Goal: Task Accomplishment & Management: Use online tool/utility

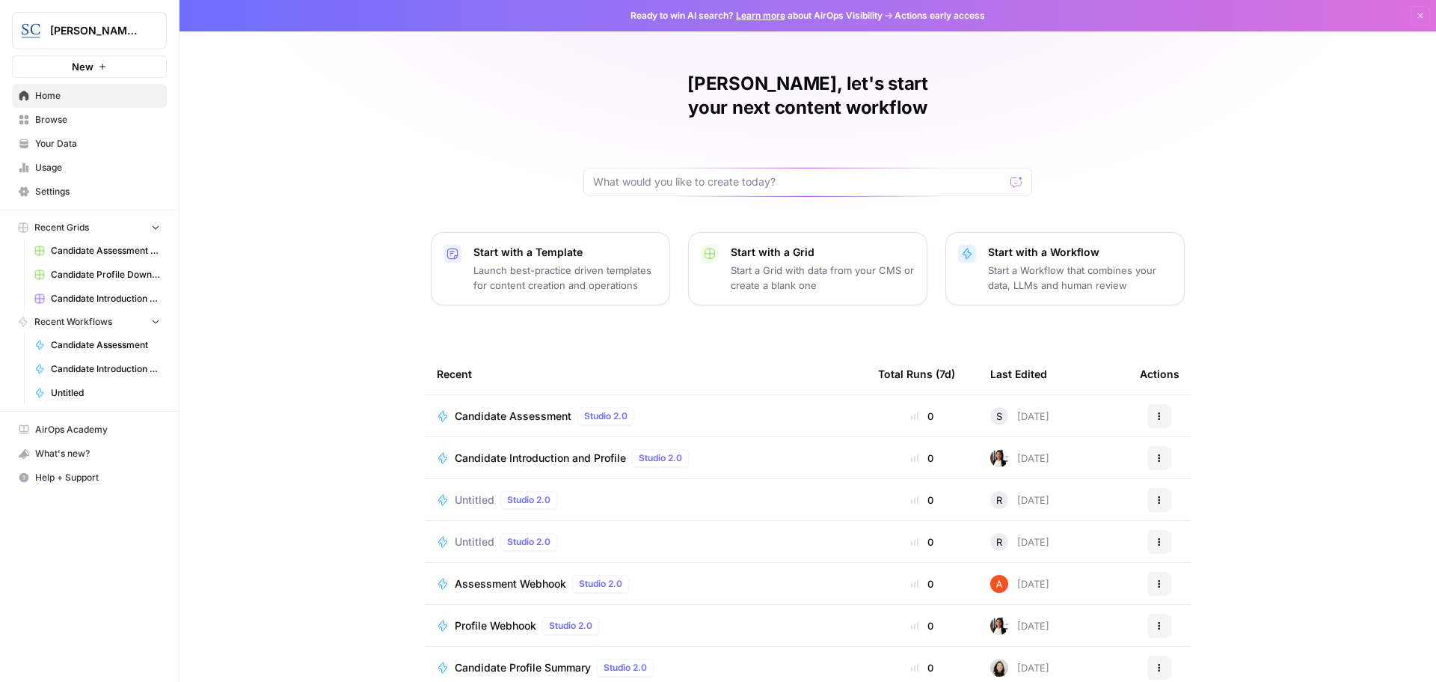
click at [527, 408] on span "Candidate Assessment" at bounding box center [513, 415] width 117 height 15
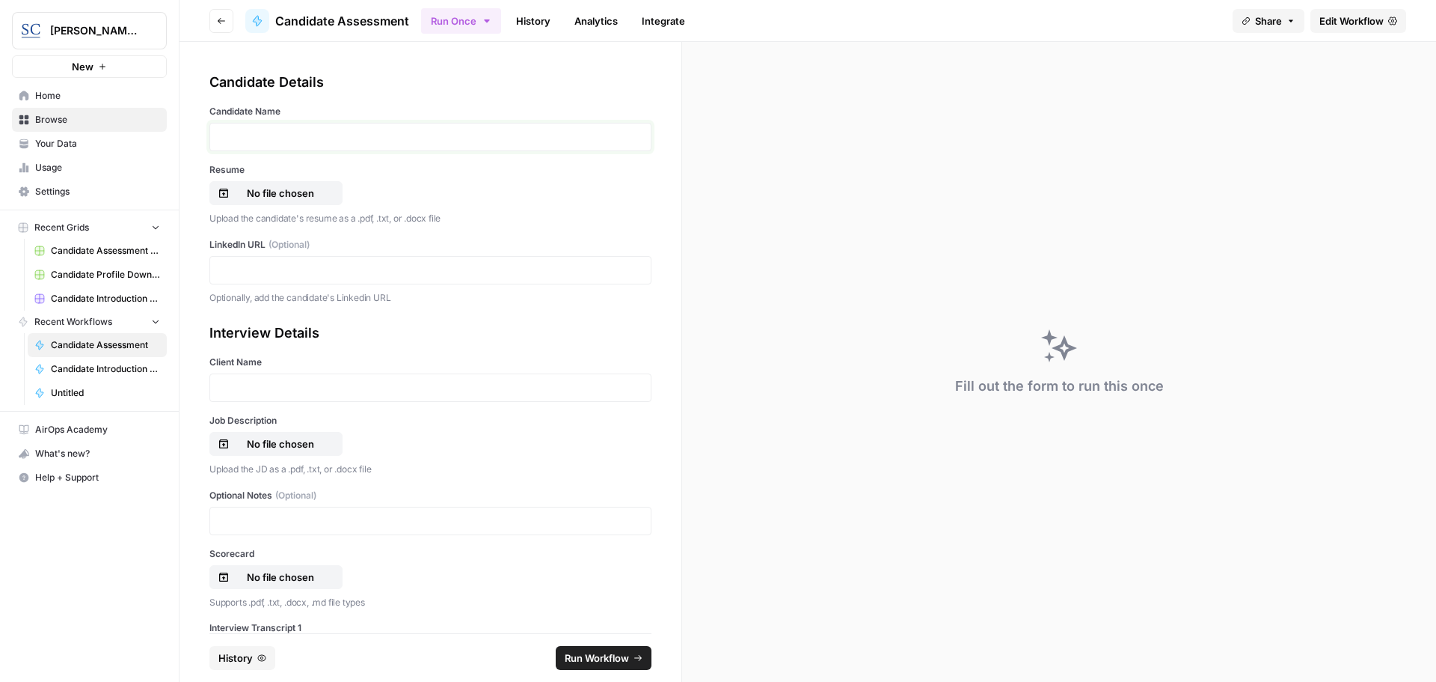
click at [251, 138] on p at bounding box center [430, 136] width 423 height 15
click at [253, 191] on p "No file chosen" at bounding box center [281, 193] width 96 height 15
click at [227, 269] on p at bounding box center [430, 270] width 423 height 15
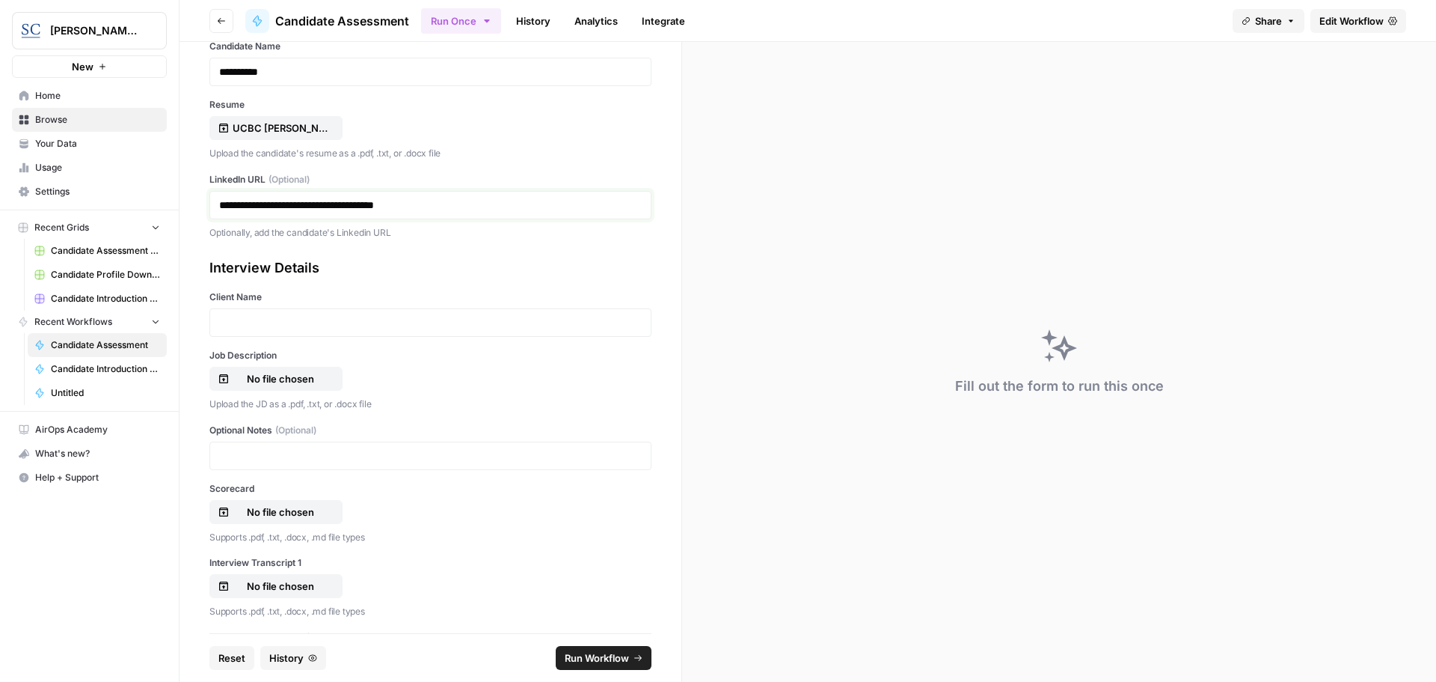
scroll to position [150, 0]
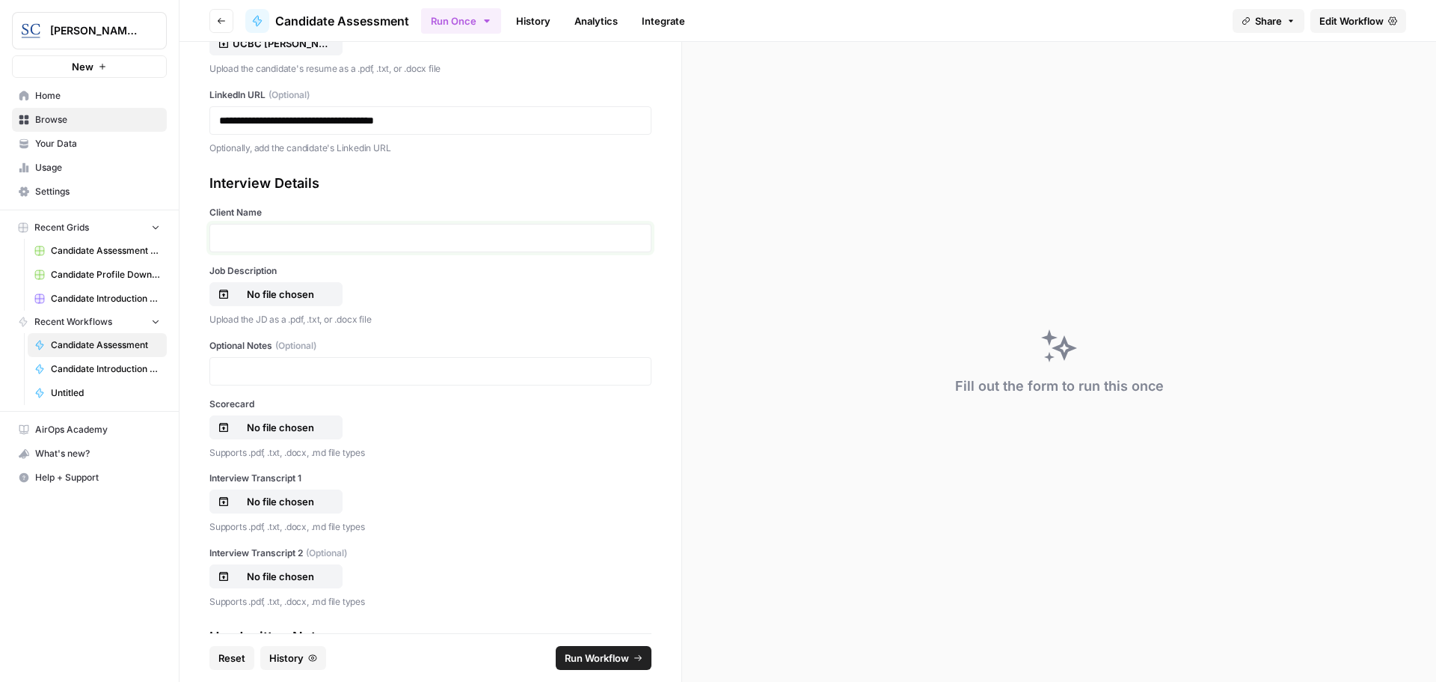
click at [264, 230] on p at bounding box center [430, 237] width 423 height 15
click at [260, 297] on p "No file chosen" at bounding box center [281, 294] width 96 height 15
click at [283, 428] on p "No file chosen" at bounding box center [281, 427] width 96 height 15
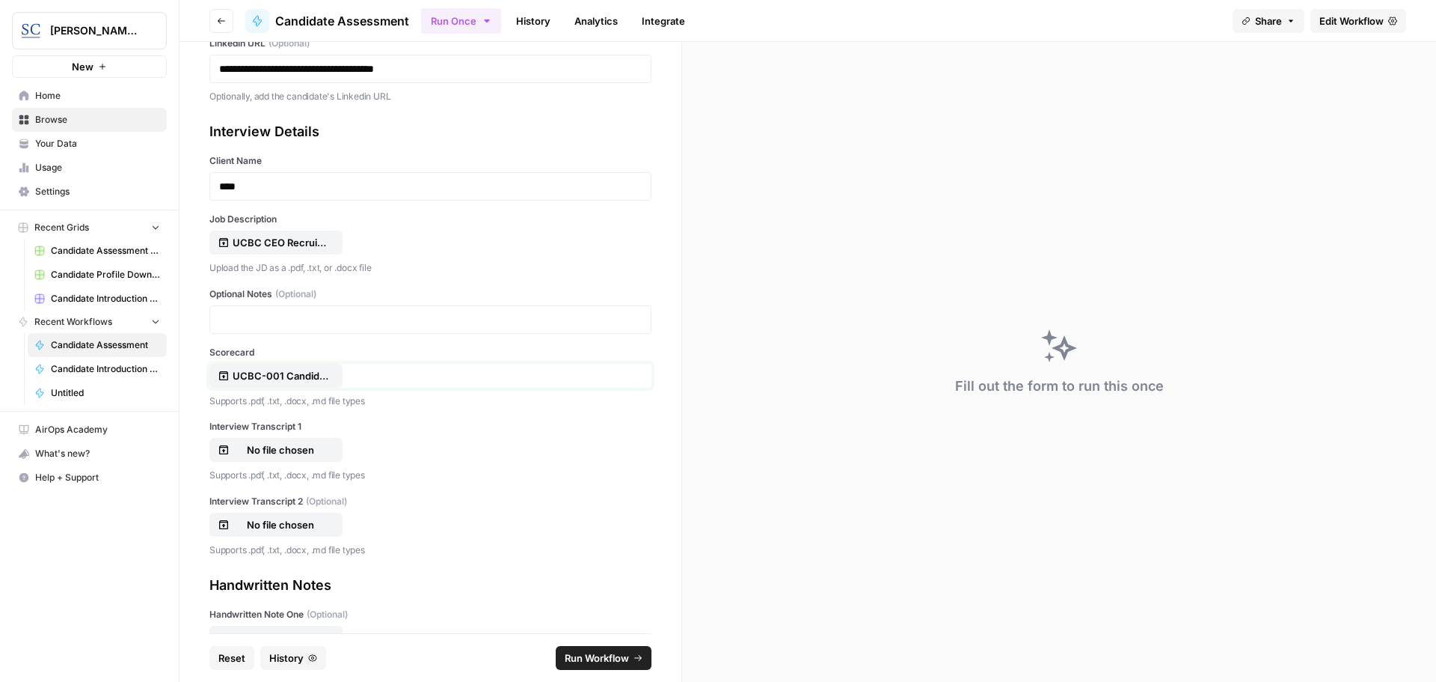
scroll to position [224, 0]
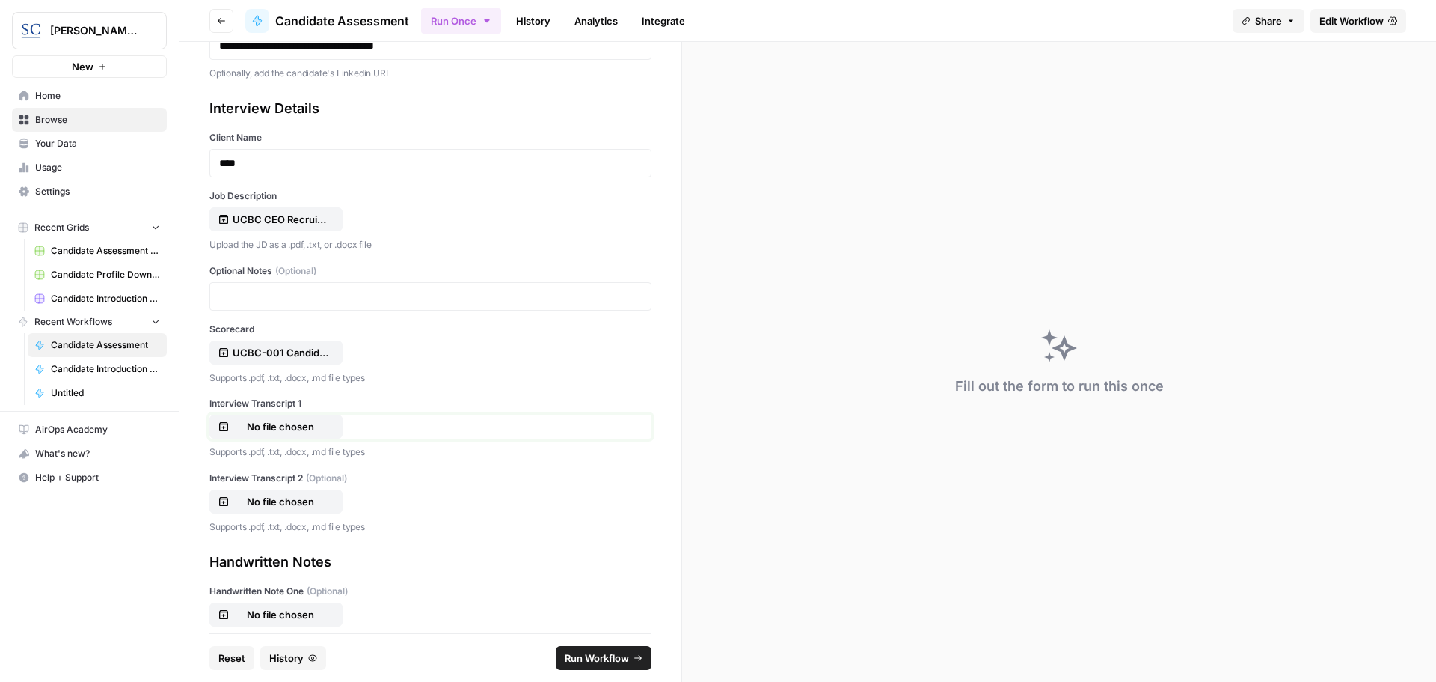
click at [279, 426] on p "No file chosen" at bounding box center [281, 426] width 96 height 15
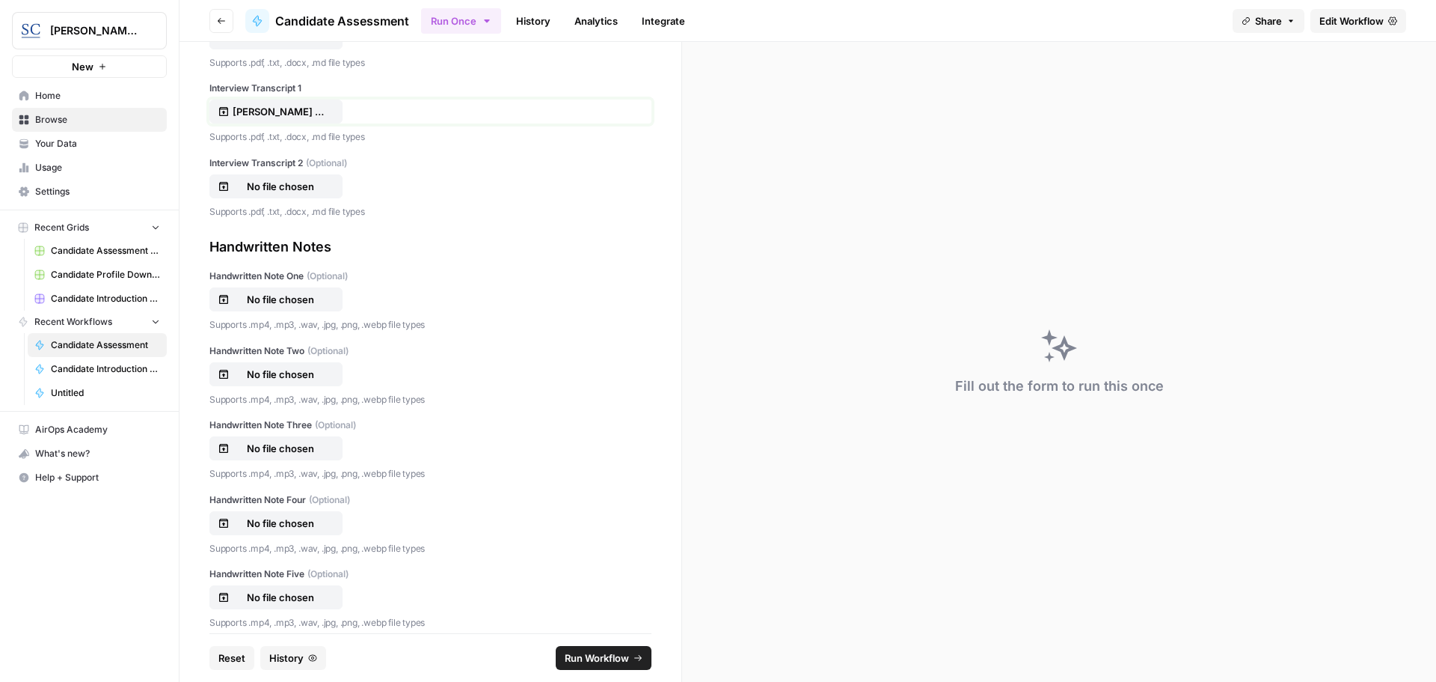
scroll to position [554, 0]
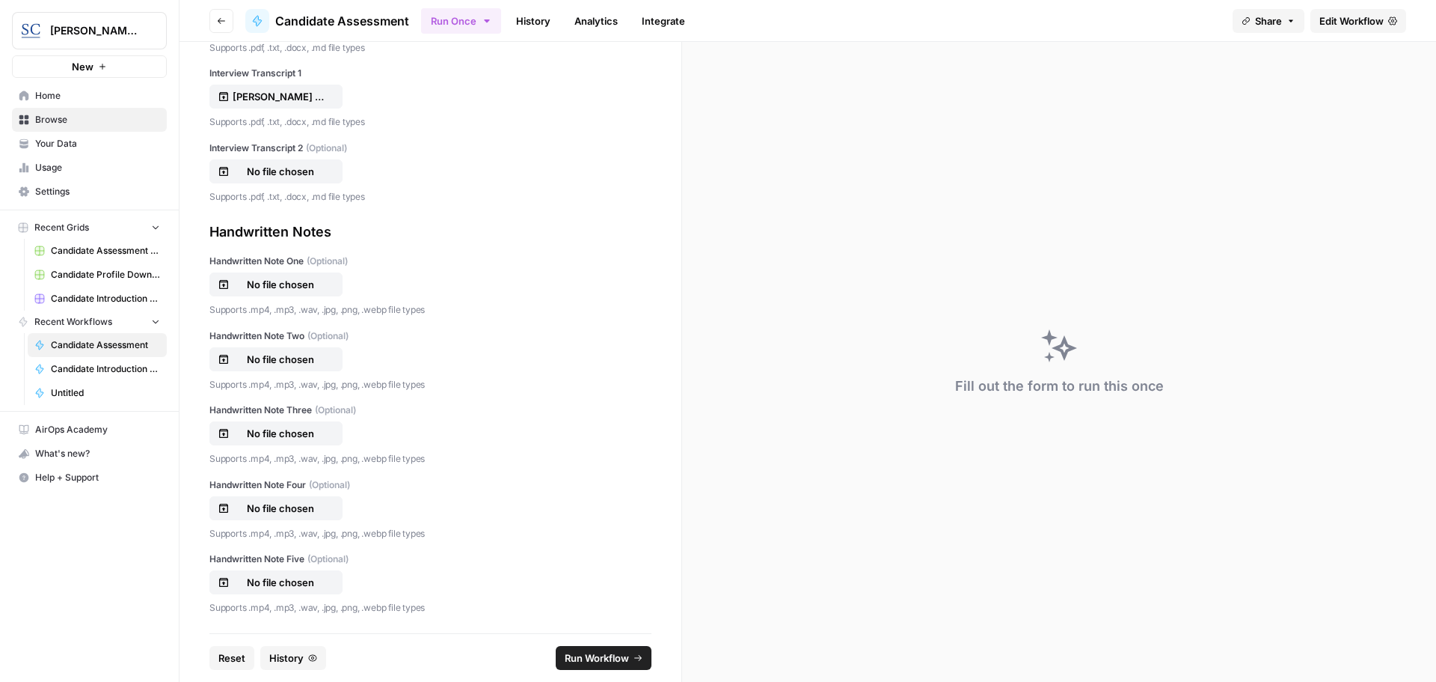
click at [596, 654] on span "Run Workflow" at bounding box center [597, 657] width 64 height 15
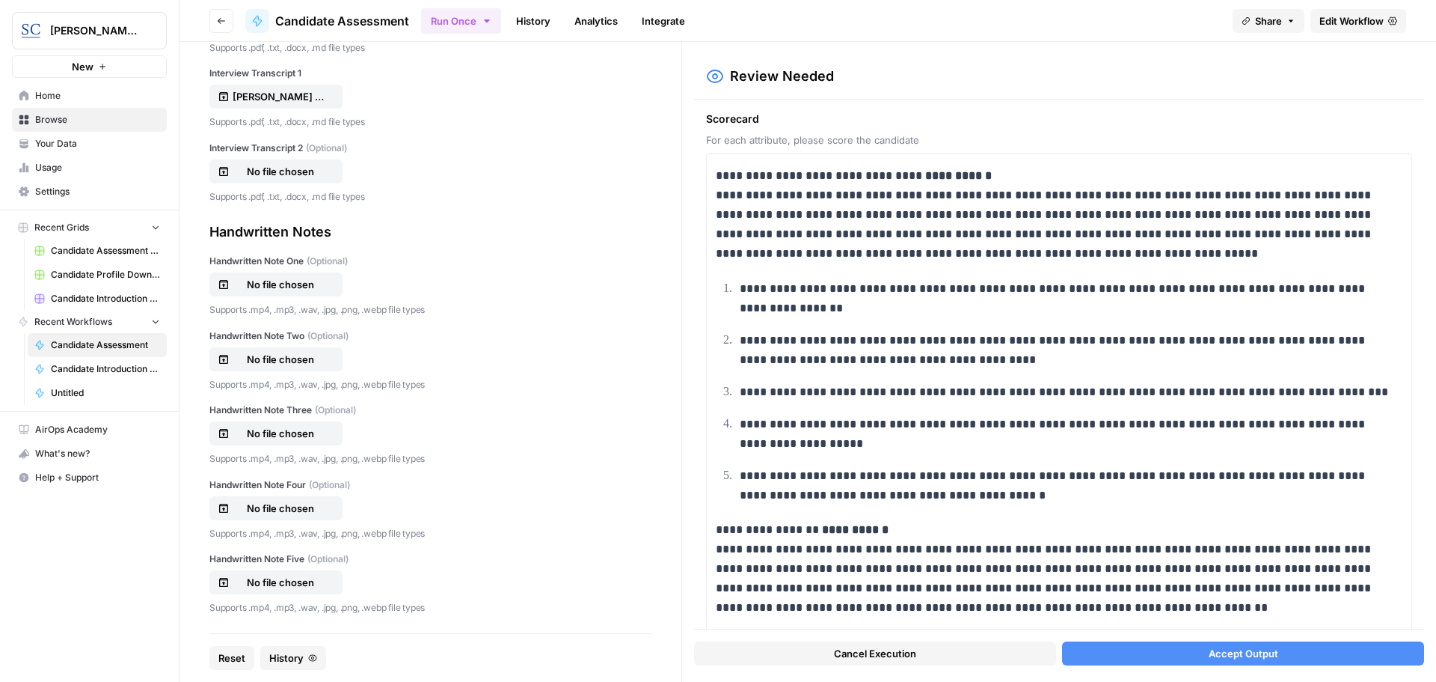
click at [1199, 658] on button "Accept Output" at bounding box center [1243, 653] width 362 height 24
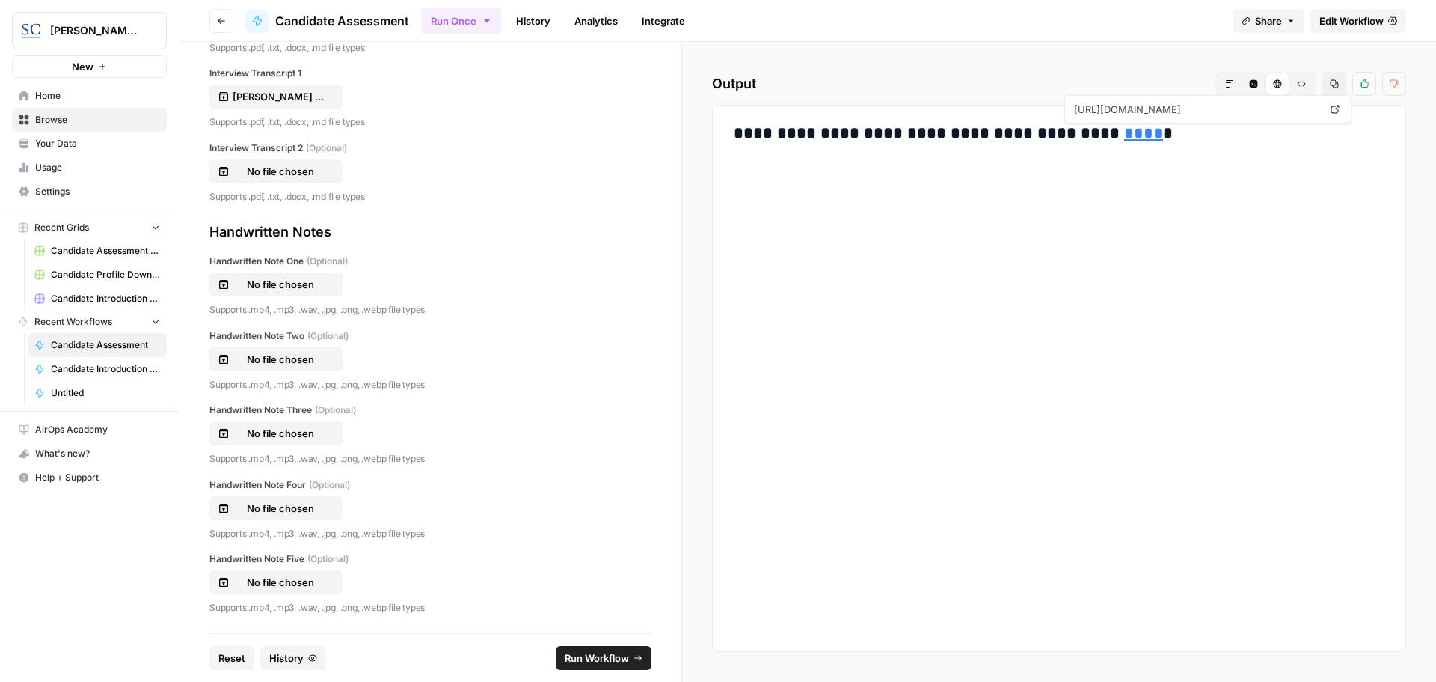
click at [1124, 139] on link "****" at bounding box center [1143, 133] width 39 height 16
click at [49, 99] on span "Home" at bounding box center [97, 95] width 125 height 13
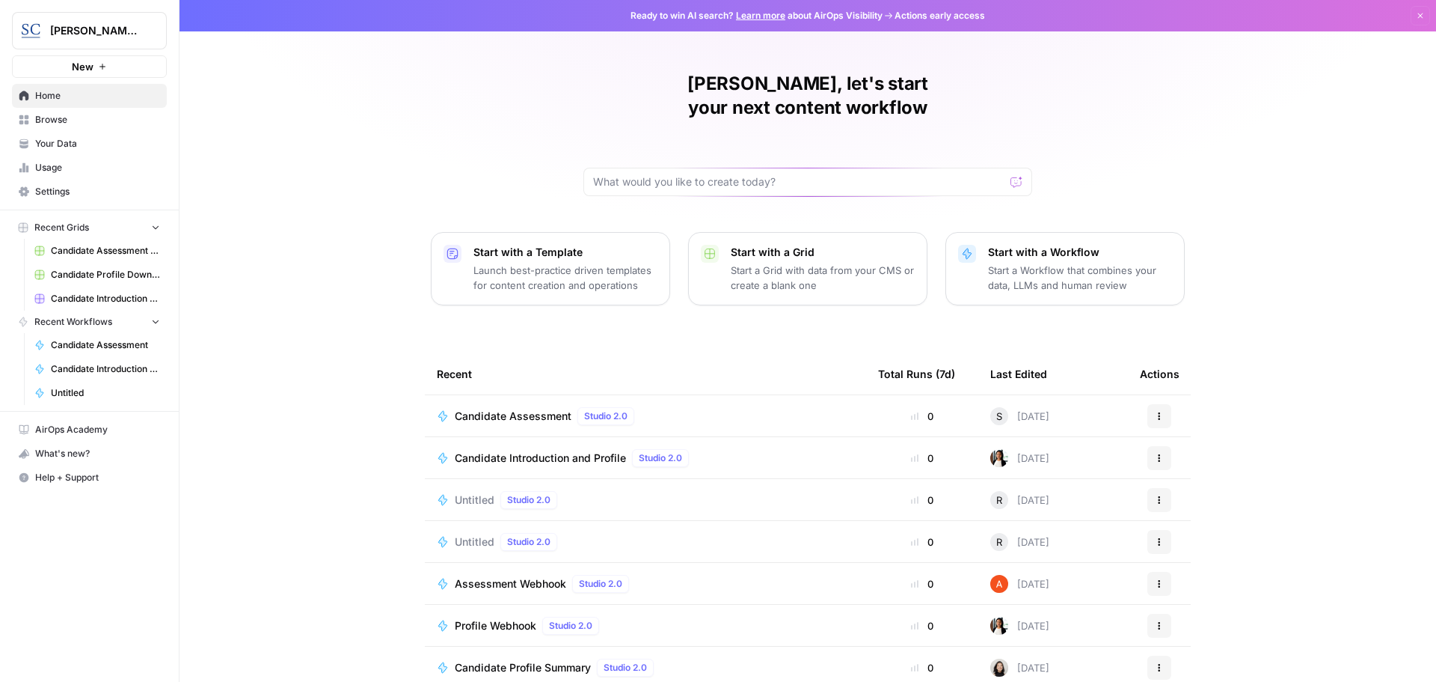
click at [492, 408] on span "Candidate Assessment" at bounding box center [513, 415] width 117 height 15
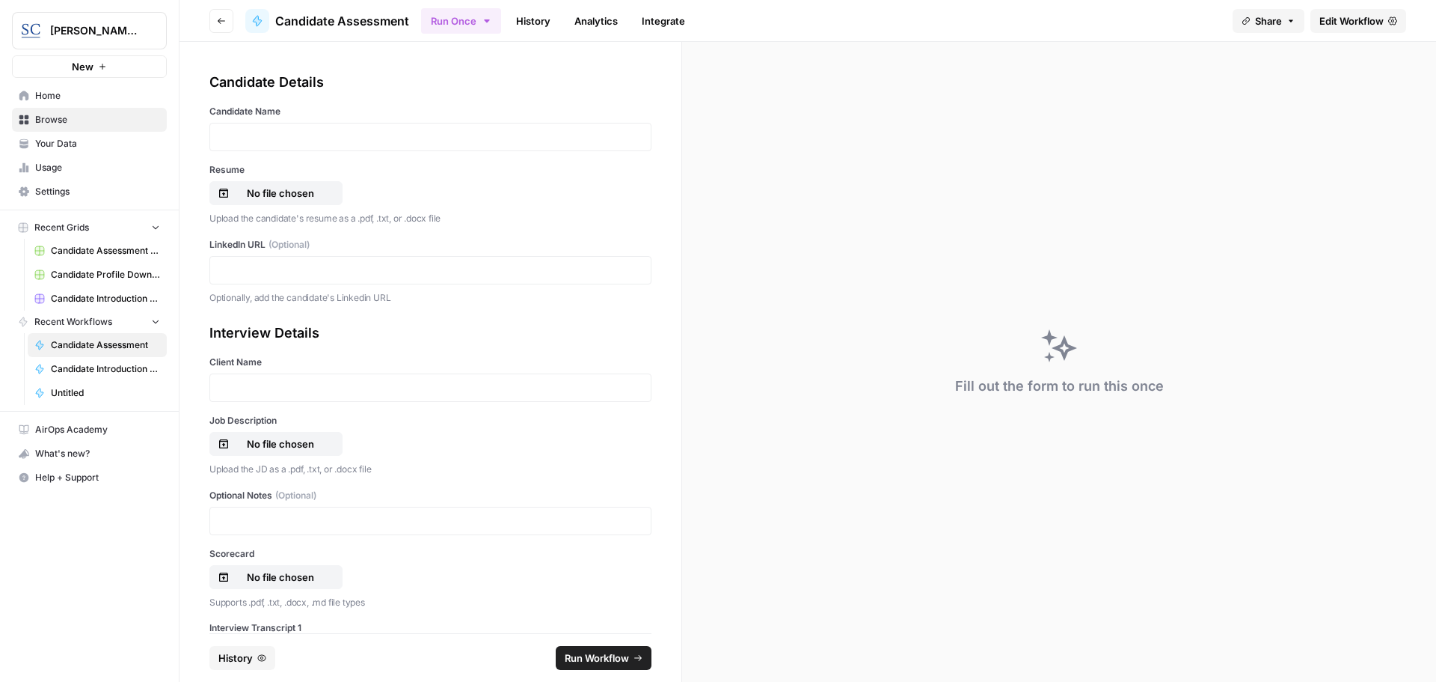
click at [248, 129] on div at bounding box center [430, 137] width 442 height 28
click at [235, 134] on p at bounding box center [430, 136] width 423 height 15
click at [254, 193] on p "No file chosen" at bounding box center [281, 193] width 96 height 15
click at [231, 264] on p at bounding box center [430, 270] width 423 height 15
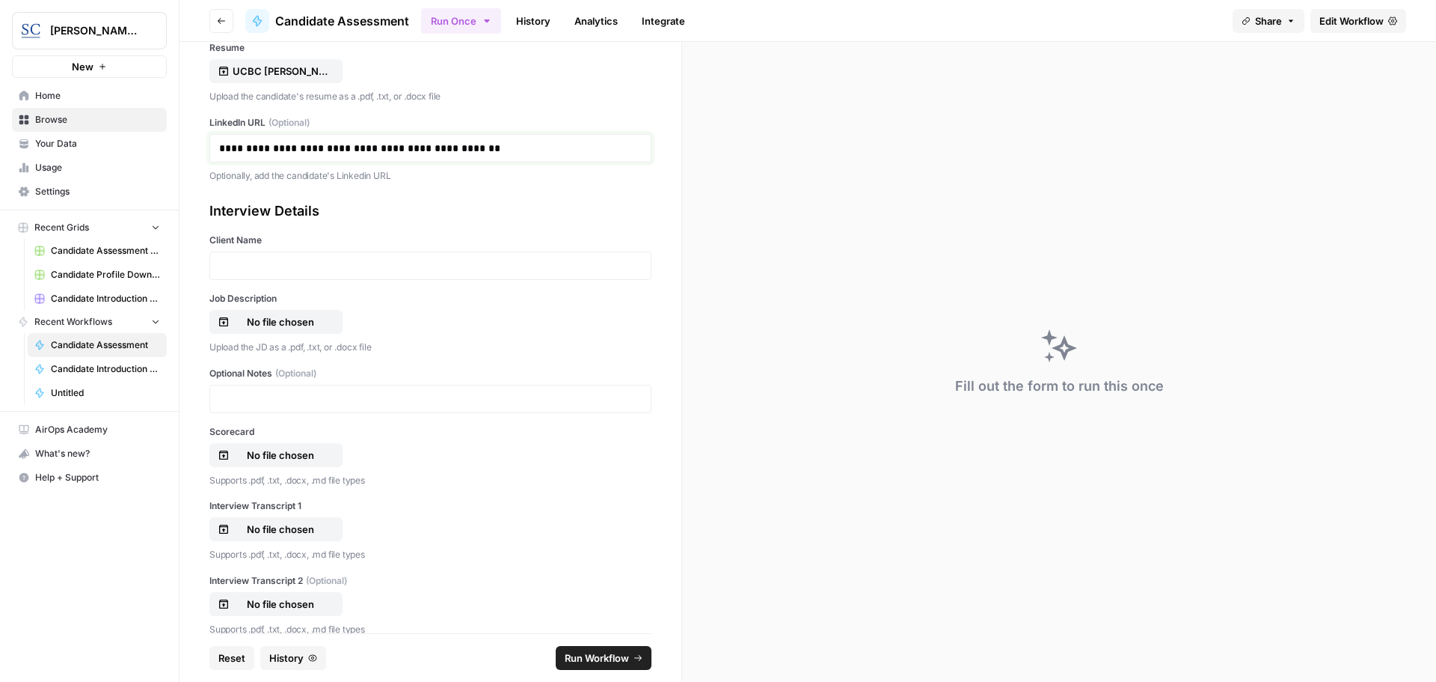
scroll to position [150, 0]
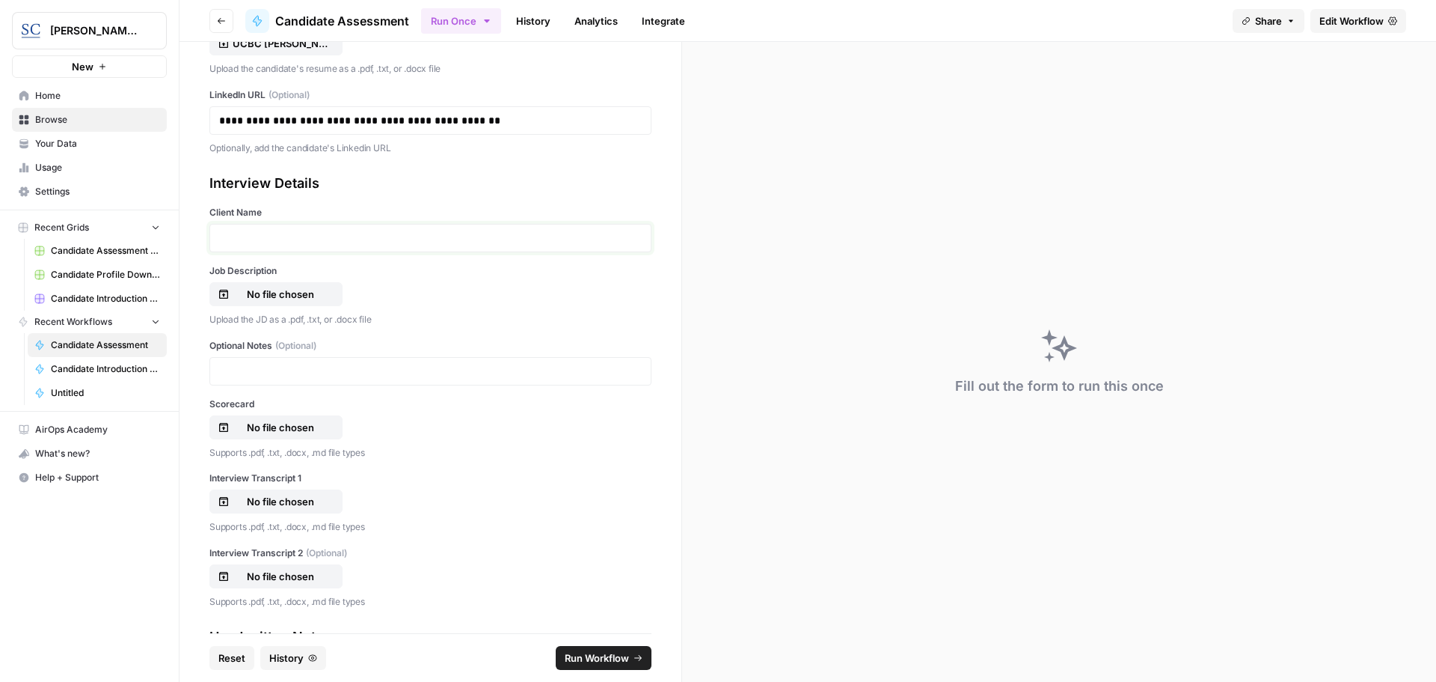
click at [238, 238] on p at bounding box center [430, 237] width 423 height 15
click at [255, 297] on p "No file chosen" at bounding box center [281, 294] width 96 height 15
click at [276, 428] on p "No file chosen" at bounding box center [281, 427] width 96 height 15
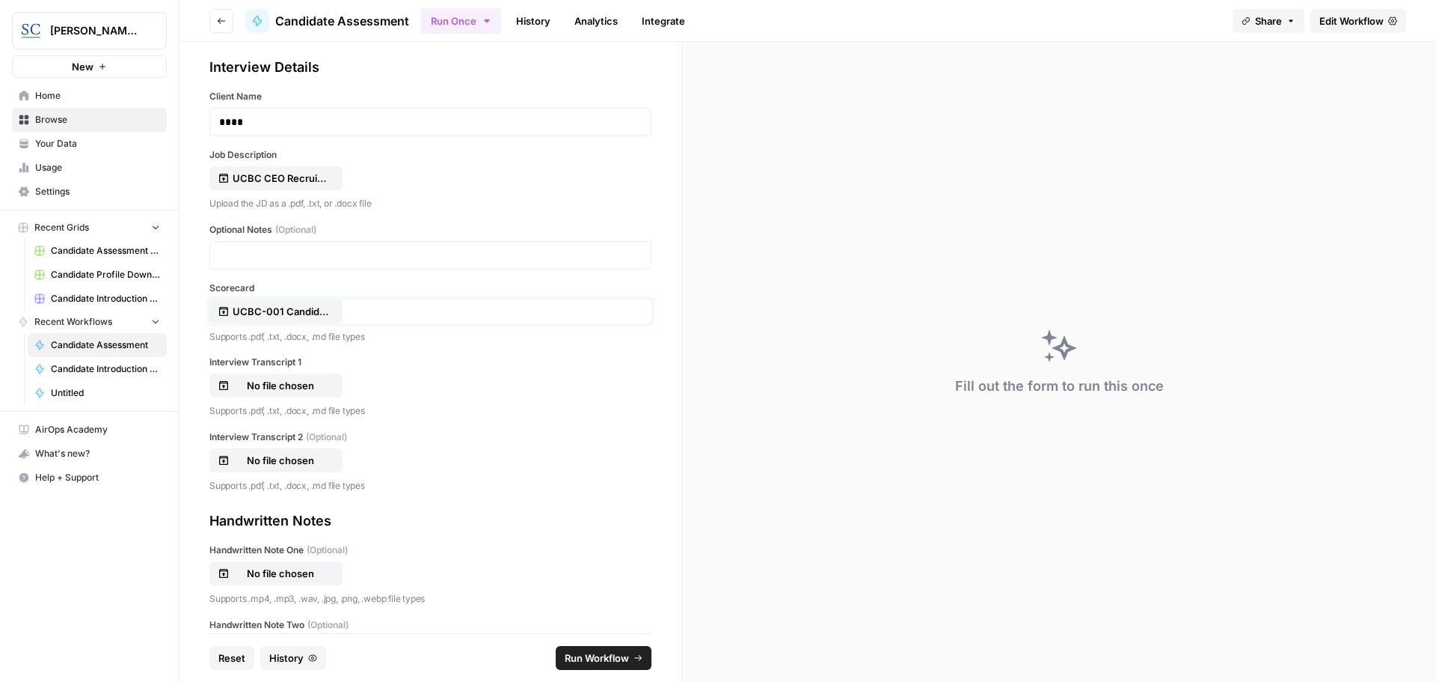
scroll to position [299, 0]
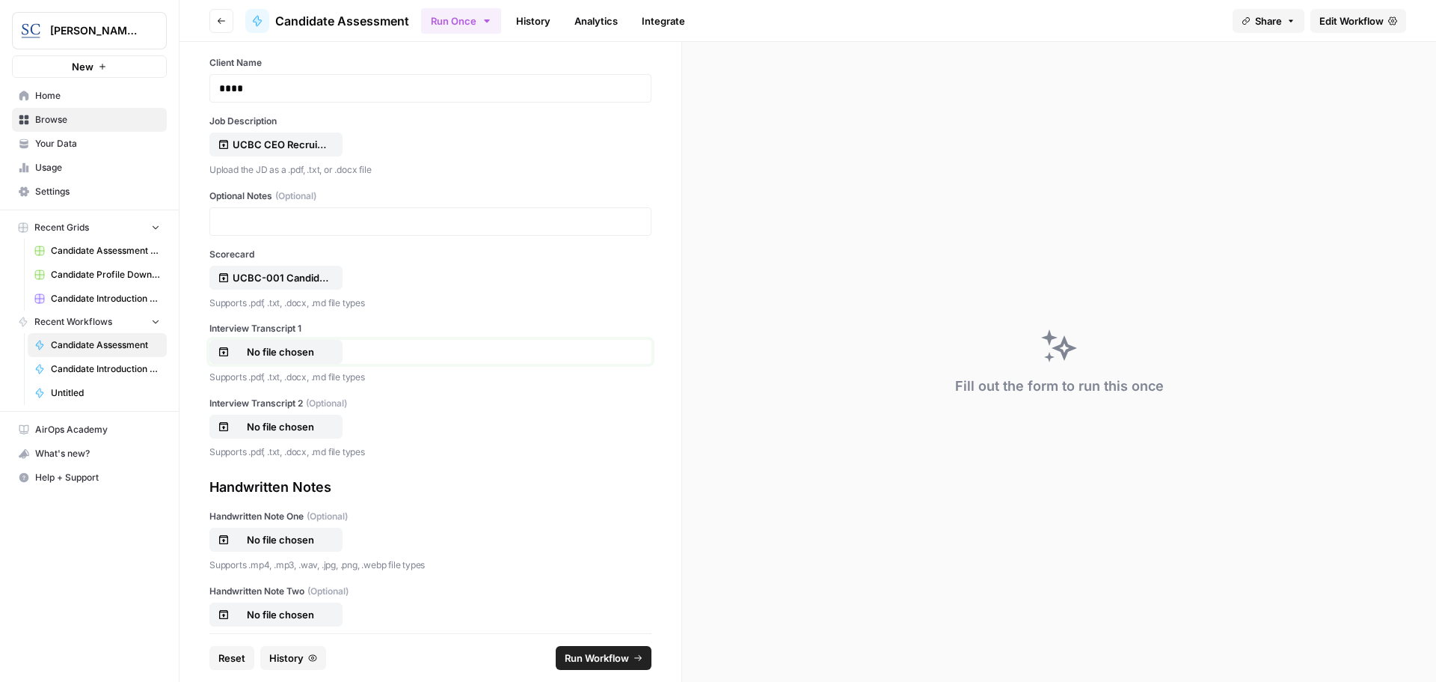
click at [288, 352] on p "No file chosen" at bounding box center [281, 351] width 96 height 15
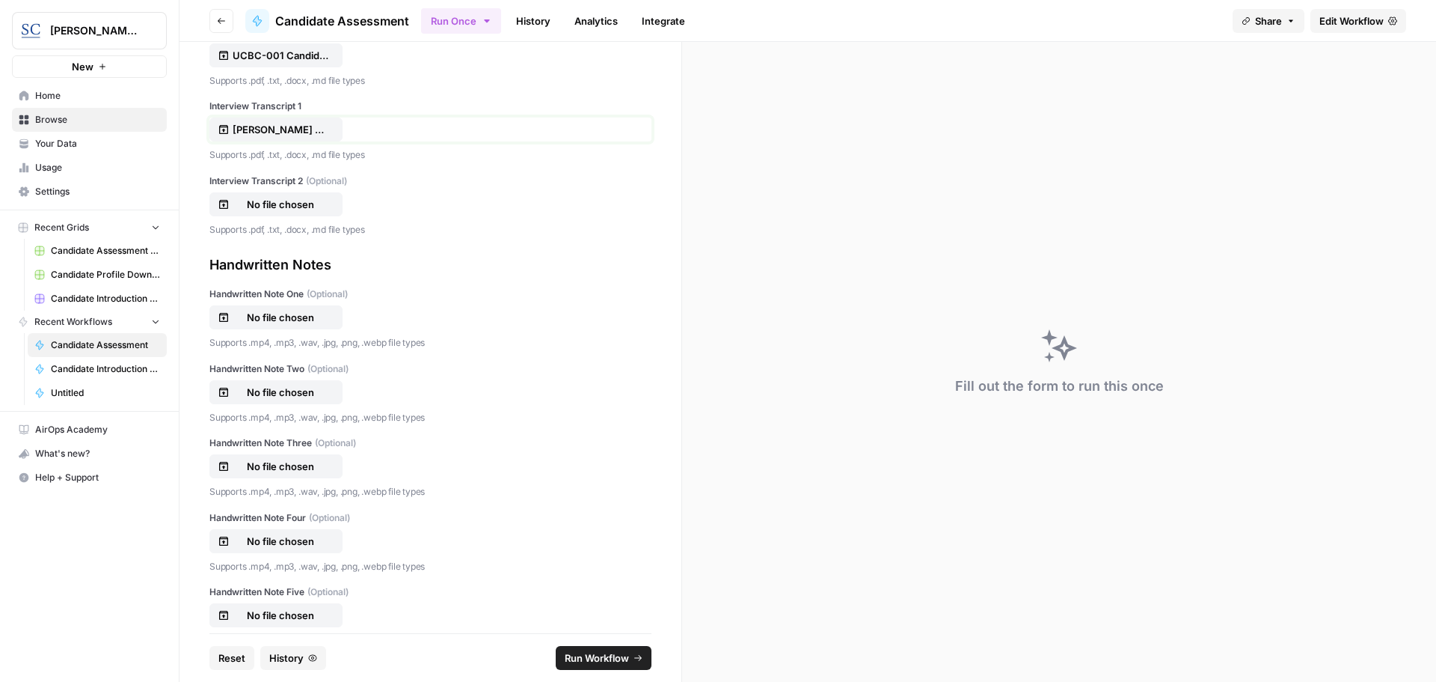
scroll to position [554, 0]
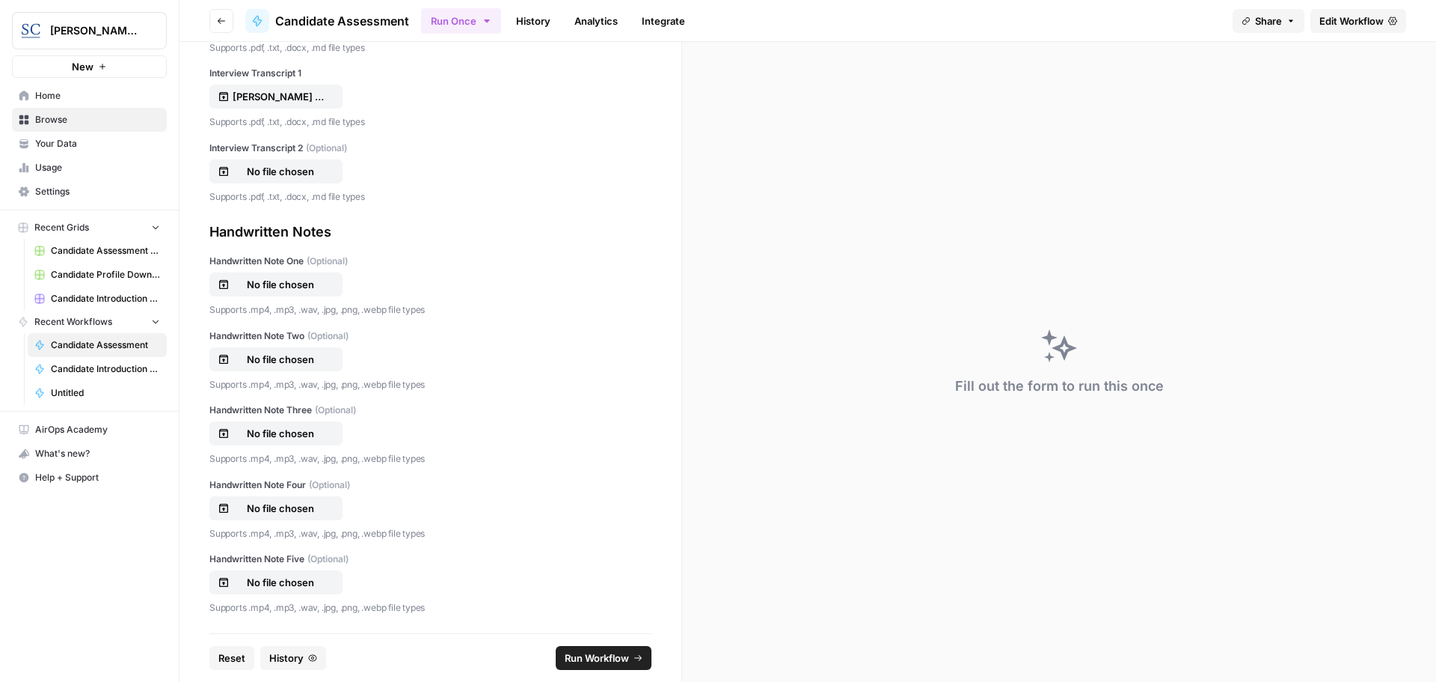
click at [585, 659] on span "Run Workflow" at bounding box center [597, 657] width 64 height 15
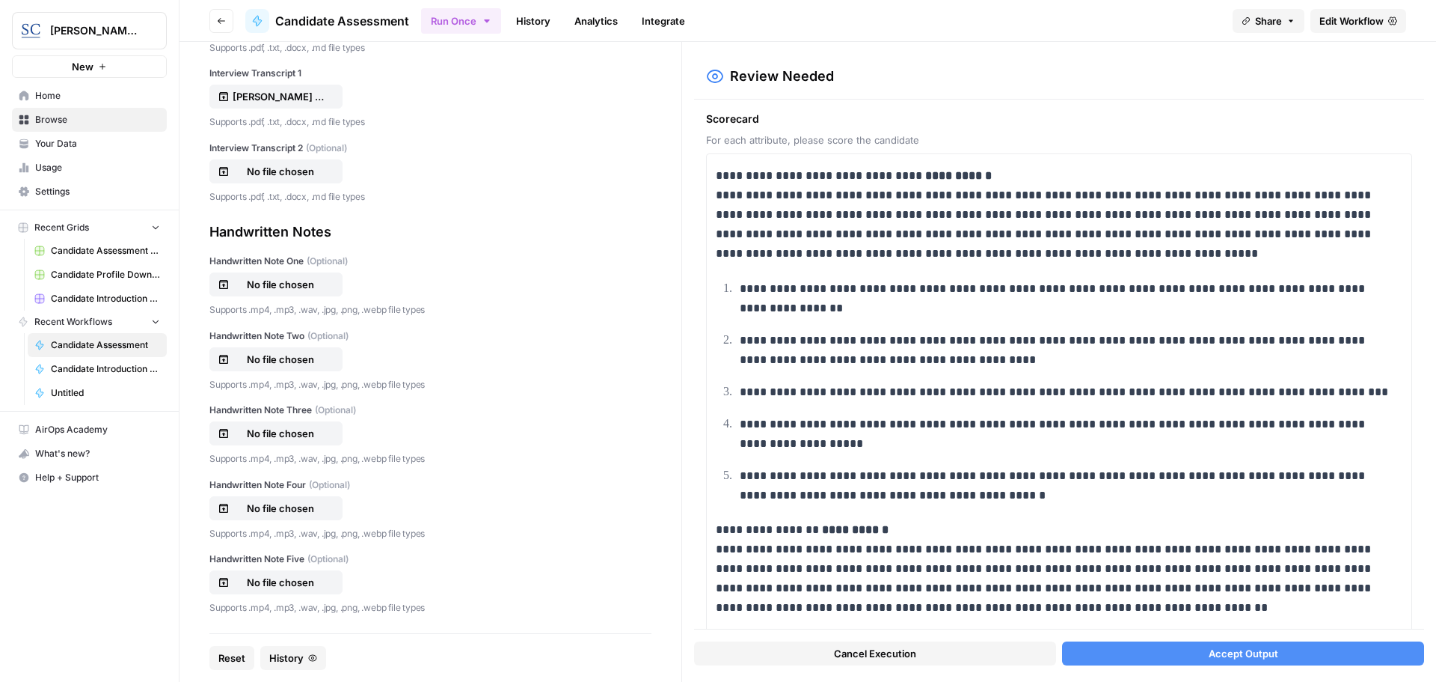
click at [1224, 659] on span "Accept Output" at bounding box center [1244, 653] width 70 height 15
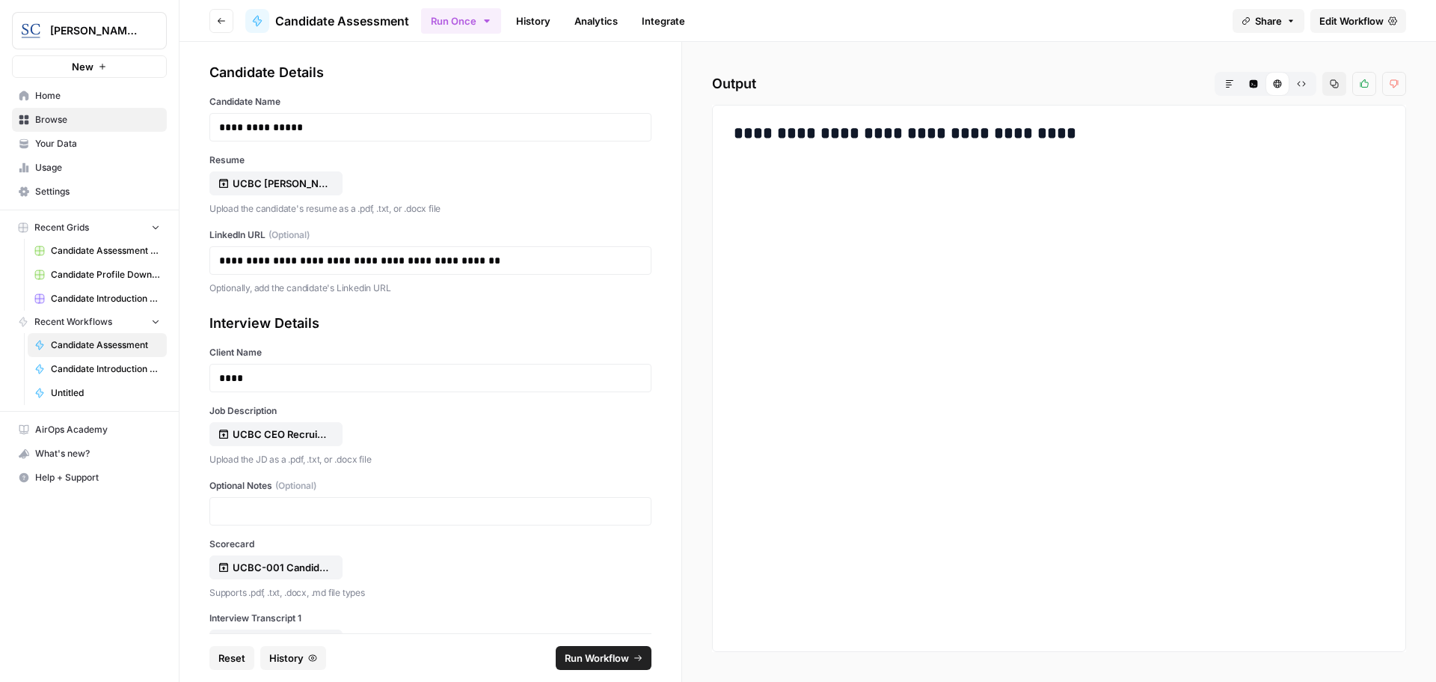
scroll to position [0, 0]
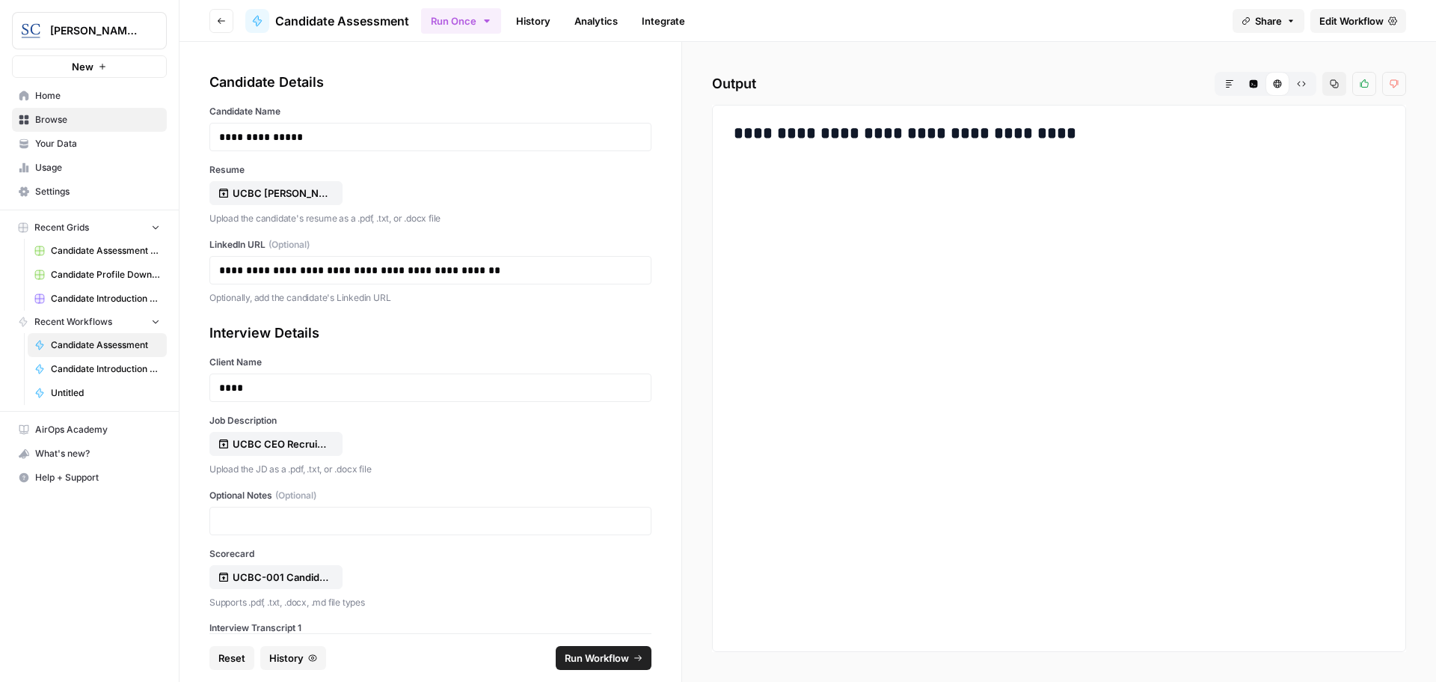
click at [1080, 138] on h3 "**********" at bounding box center [1059, 133] width 651 height 21
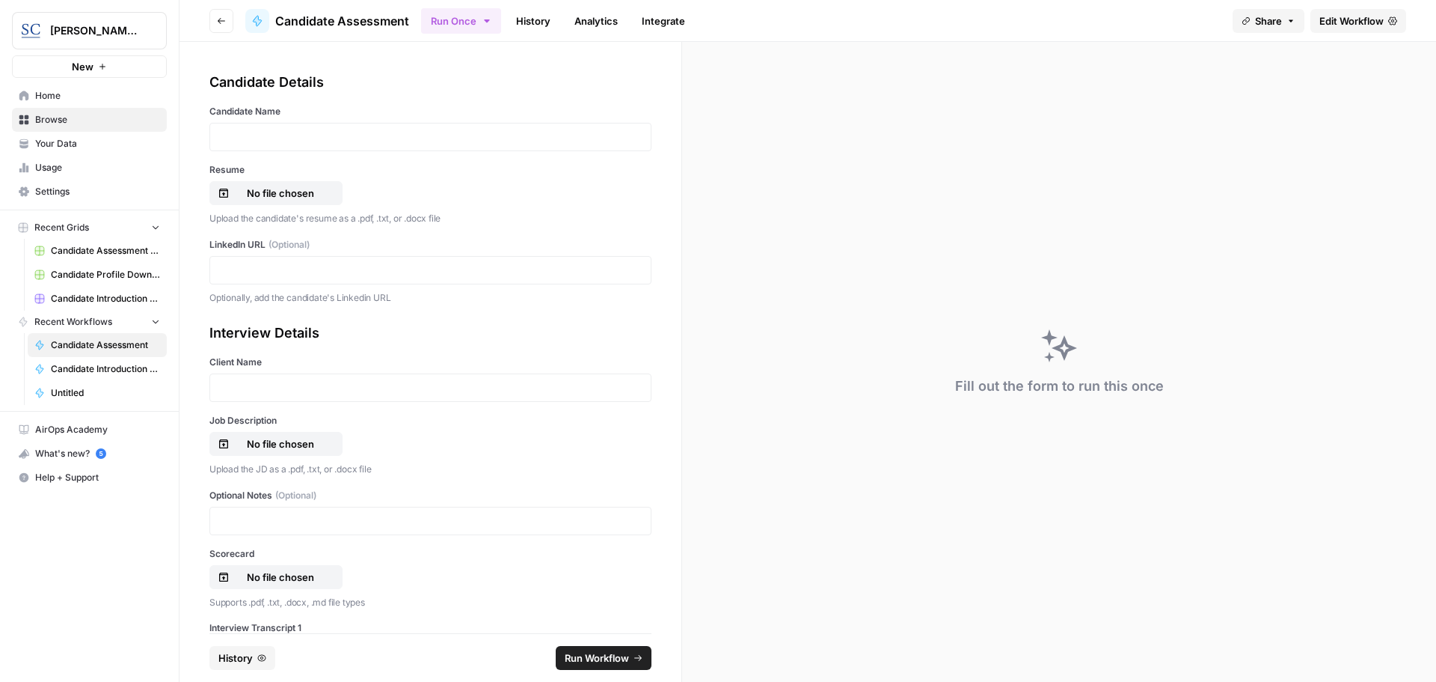
click at [538, 21] on link "History" at bounding box center [533, 21] width 52 height 24
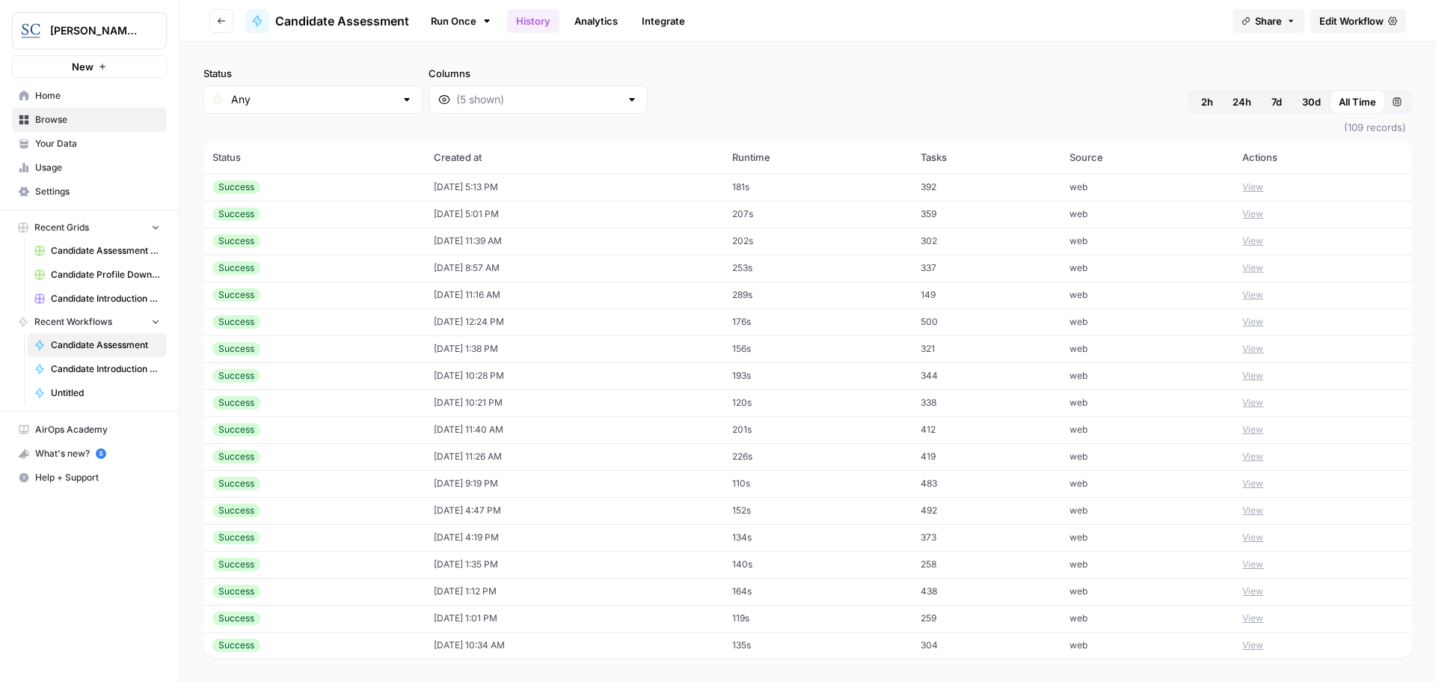
click at [1255, 189] on button "View" at bounding box center [1253, 186] width 21 height 13
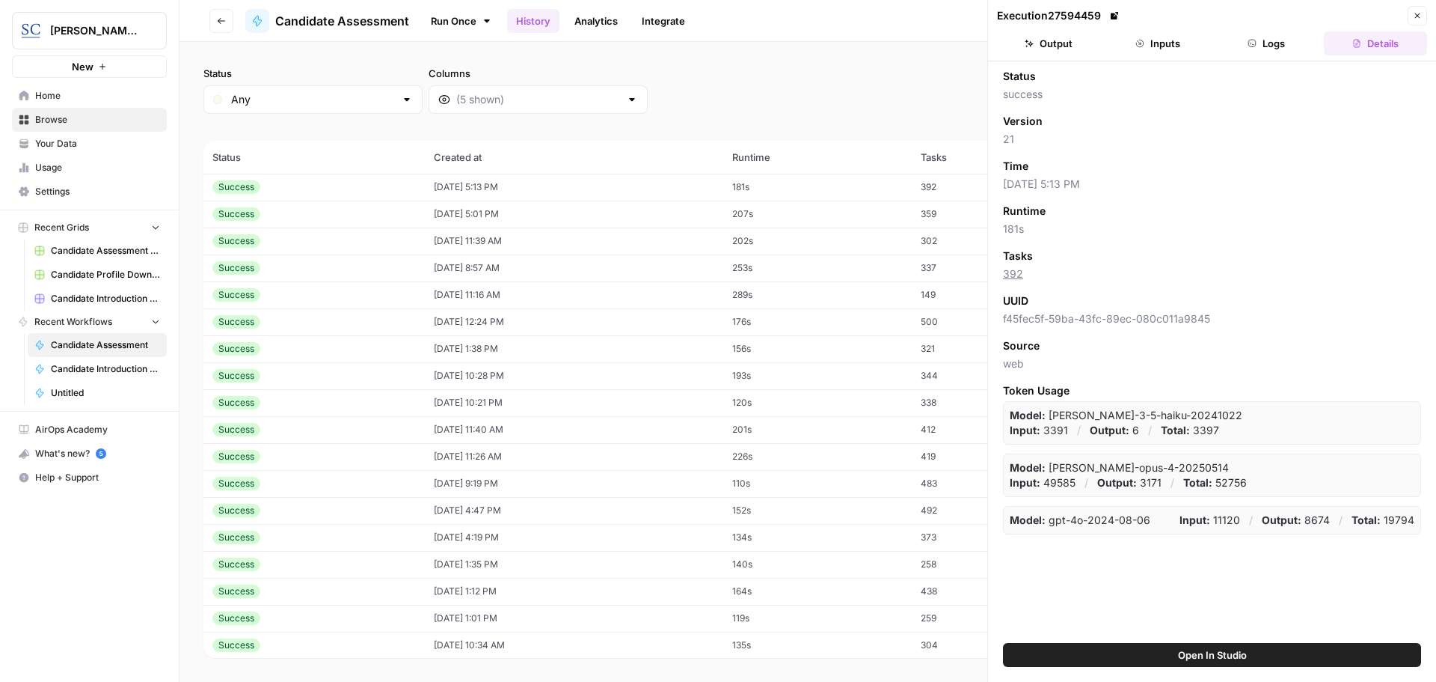
click at [1059, 40] on button "Output" at bounding box center [1048, 43] width 103 height 24
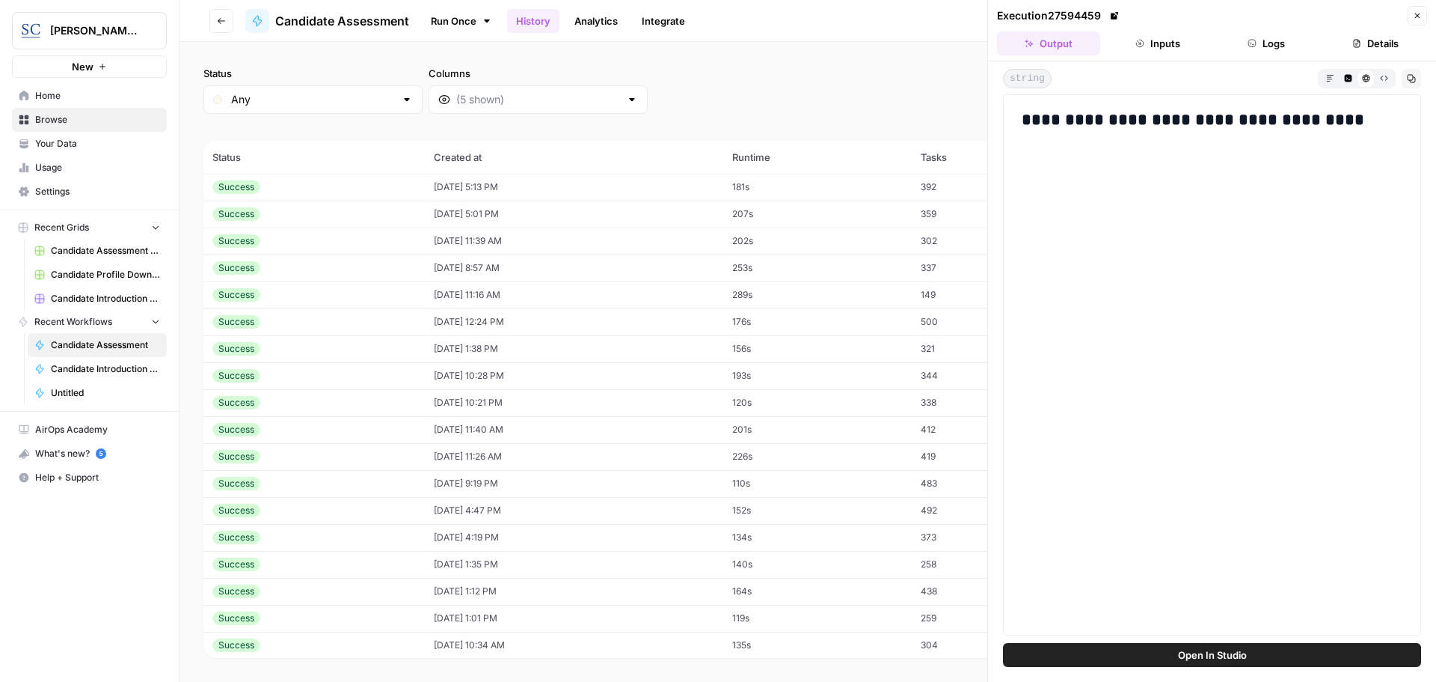
click at [1215, 654] on span "Open In Studio" at bounding box center [1212, 654] width 69 height 15
click at [73, 97] on span "Home" at bounding box center [97, 95] width 125 height 13
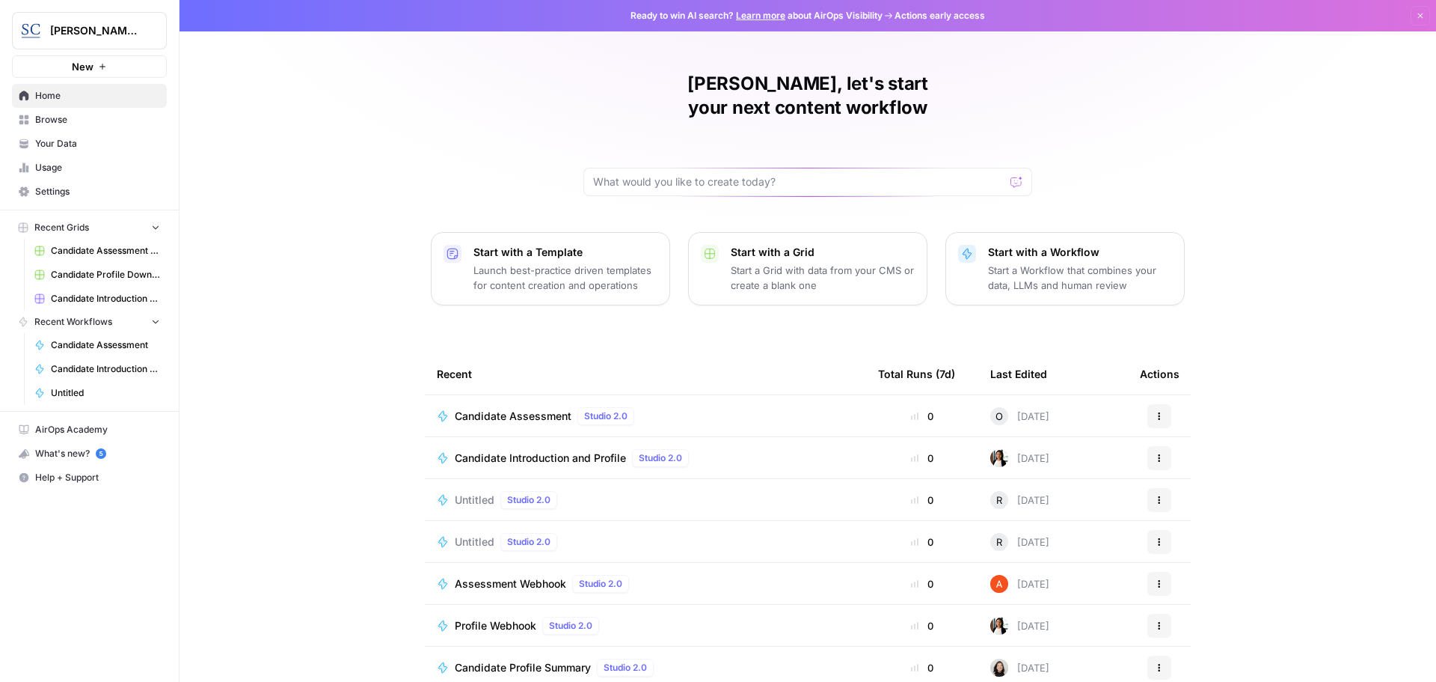
click at [477, 408] on span "Candidate Assessment" at bounding box center [513, 415] width 117 height 15
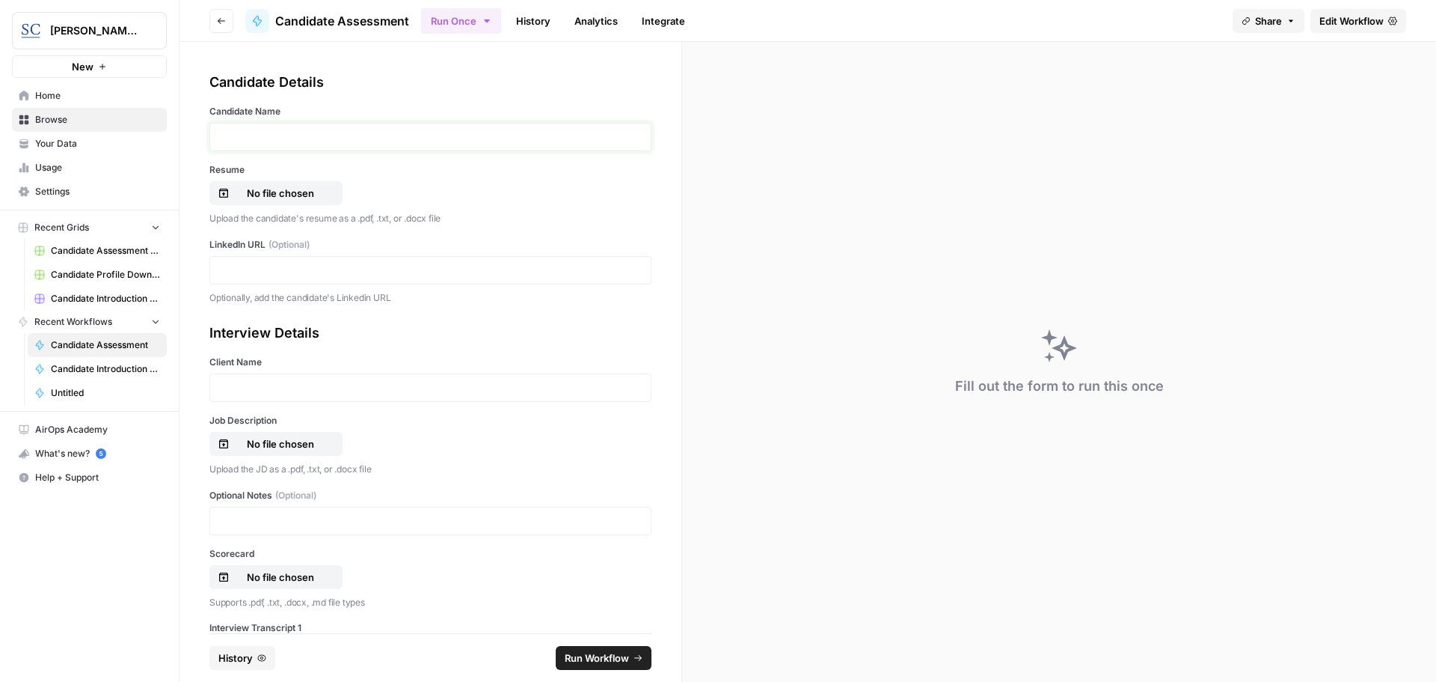
click at [237, 130] on p at bounding box center [430, 136] width 423 height 15
click at [272, 193] on p "No file chosen" at bounding box center [281, 193] width 96 height 15
click at [269, 268] on p at bounding box center [430, 270] width 423 height 15
click at [247, 391] on p at bounding box center [430, 387] width 423 height 15
click at [257, 443] on p "No file chosen" at bounding box center [281, 443] width 96 height 15
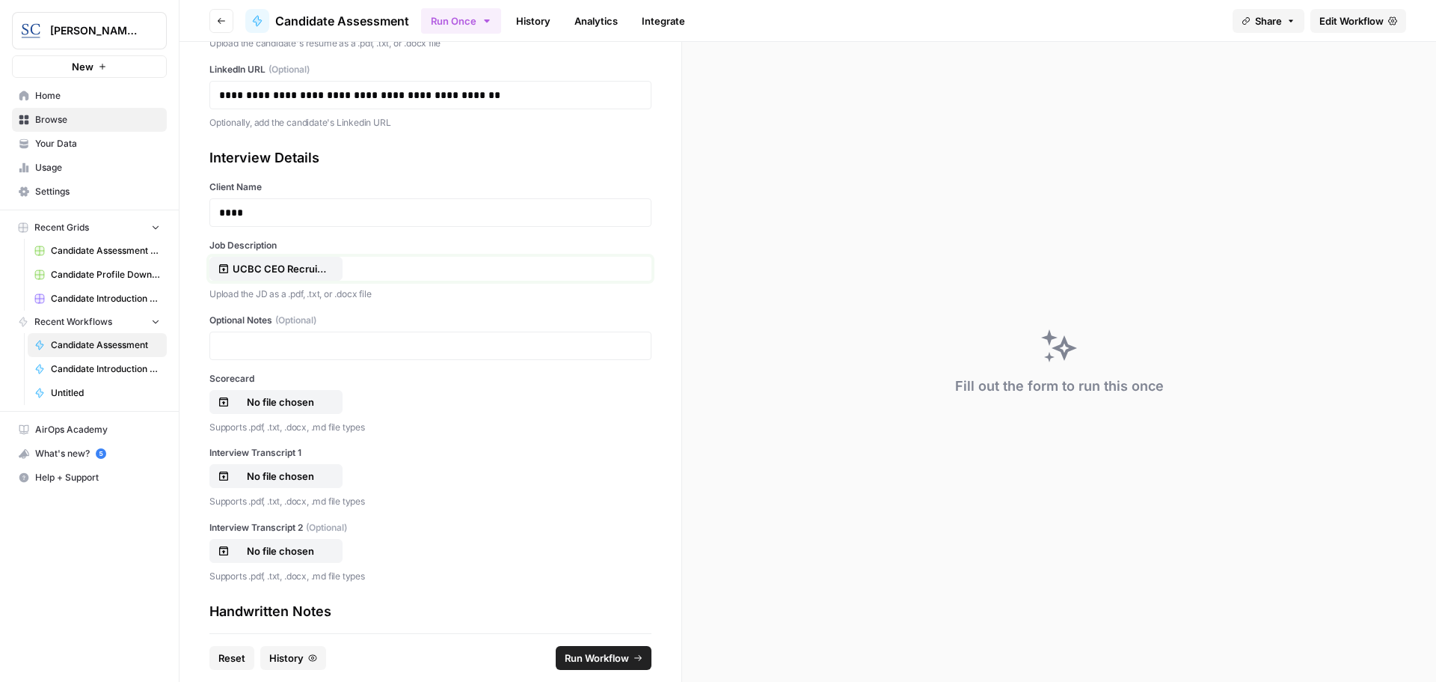
scroll to position [224, 0]
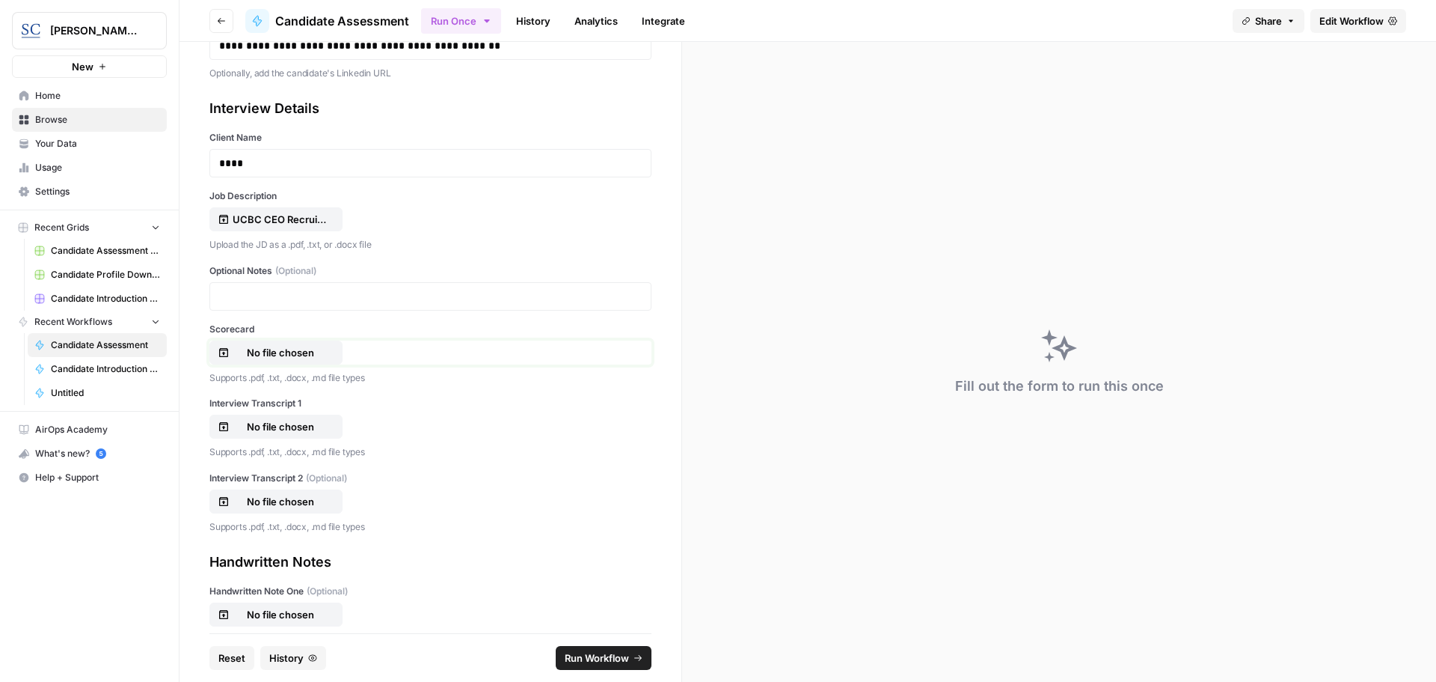
click at [279, 356] on p "No file chosen" at bounding box center [281, 352] width 96 height 15
click at [286, 424] on p "No file chosen" at bounding box center [281, 426] width 96 height 15
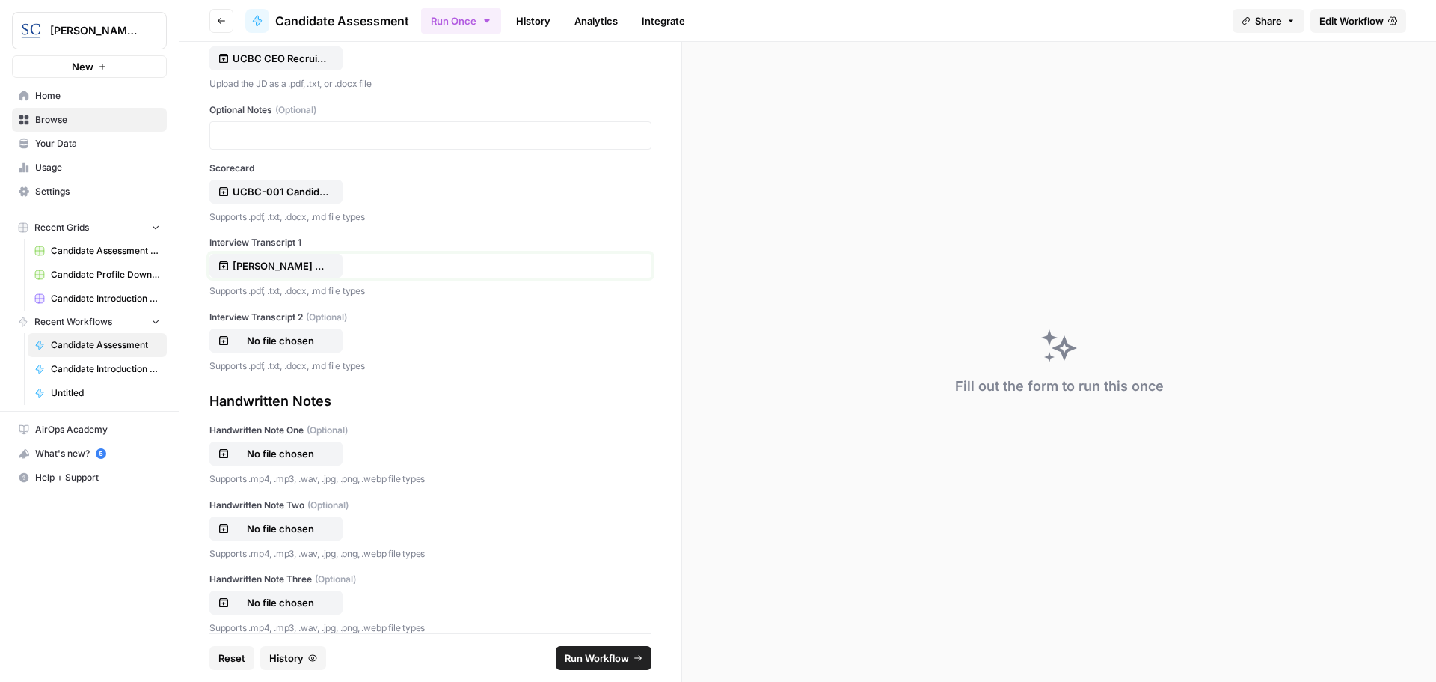
scroll to position [480, 0]
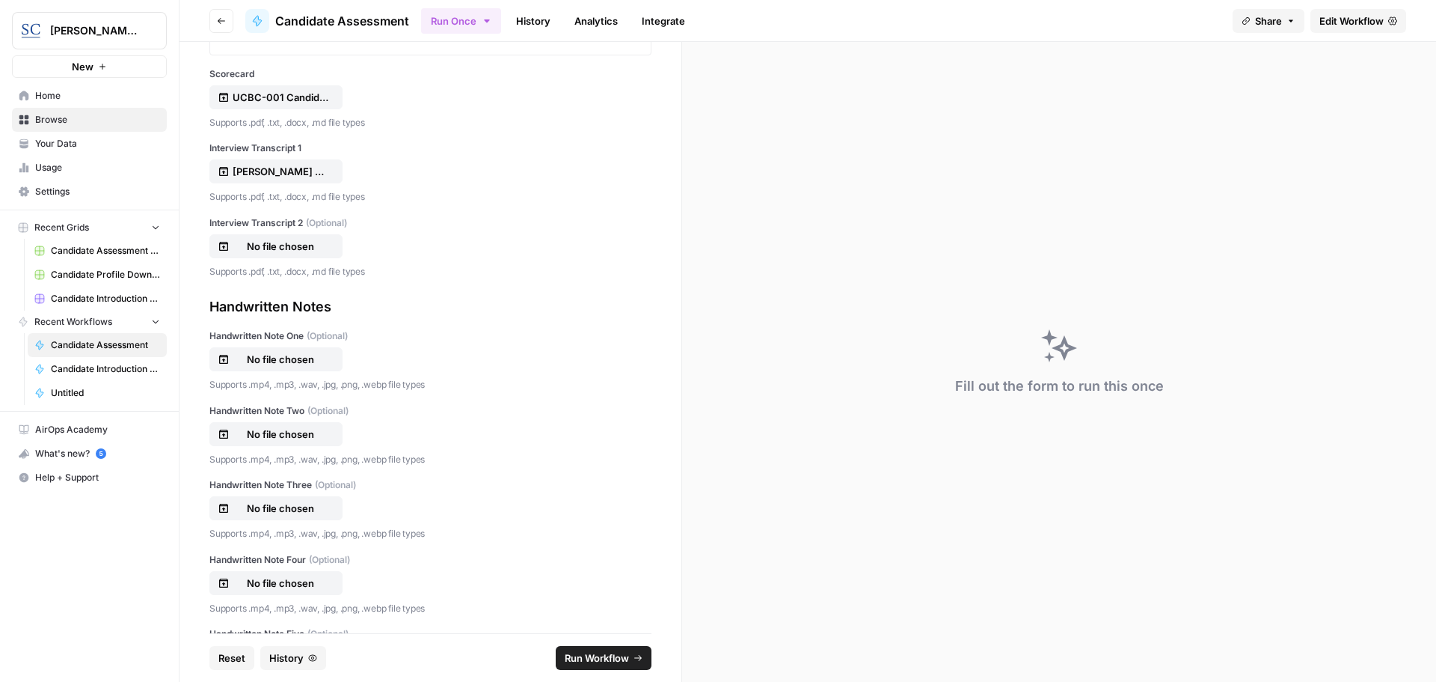
click at [587, 658] on span "Run Workflow" at bounding box center [597, 657] width 64 height 15
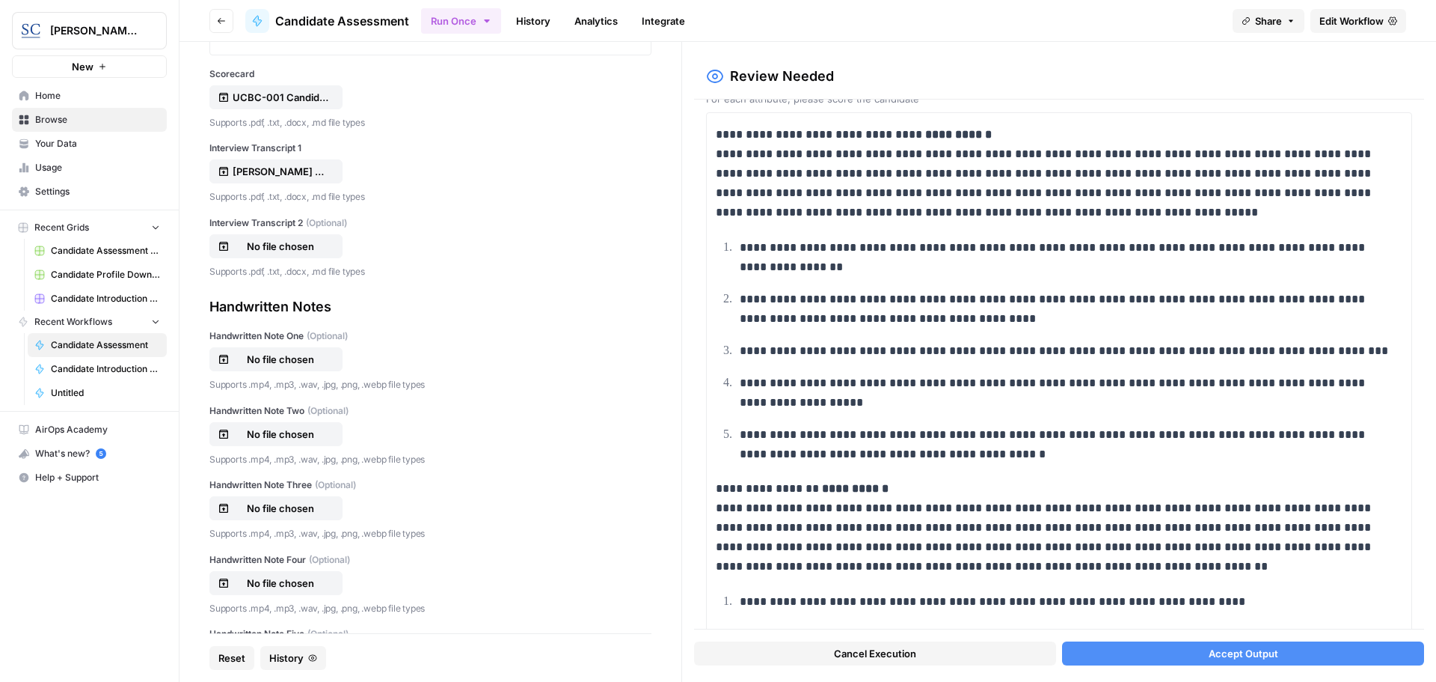
scroll to position [0, 0]
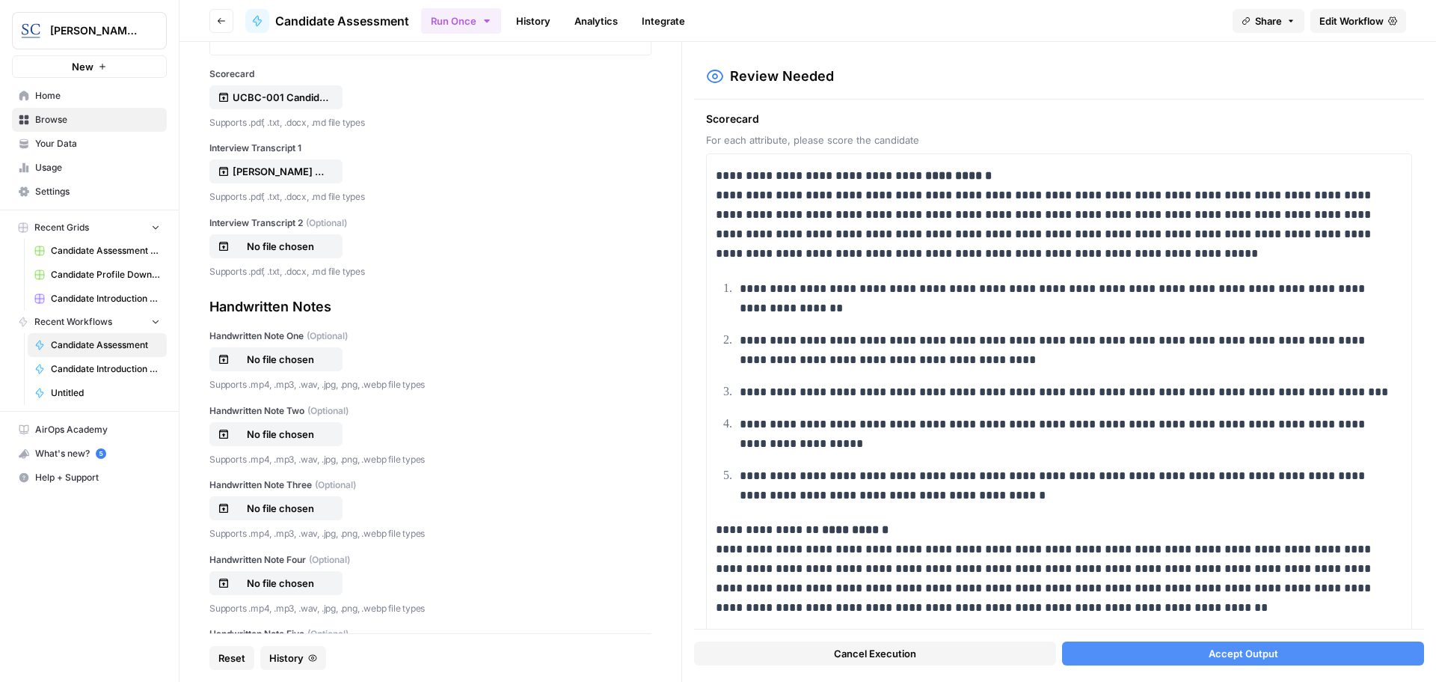
click at [1247, 652] on span "Accept Output" at bounding box center [1244, 653] width 70 height 15
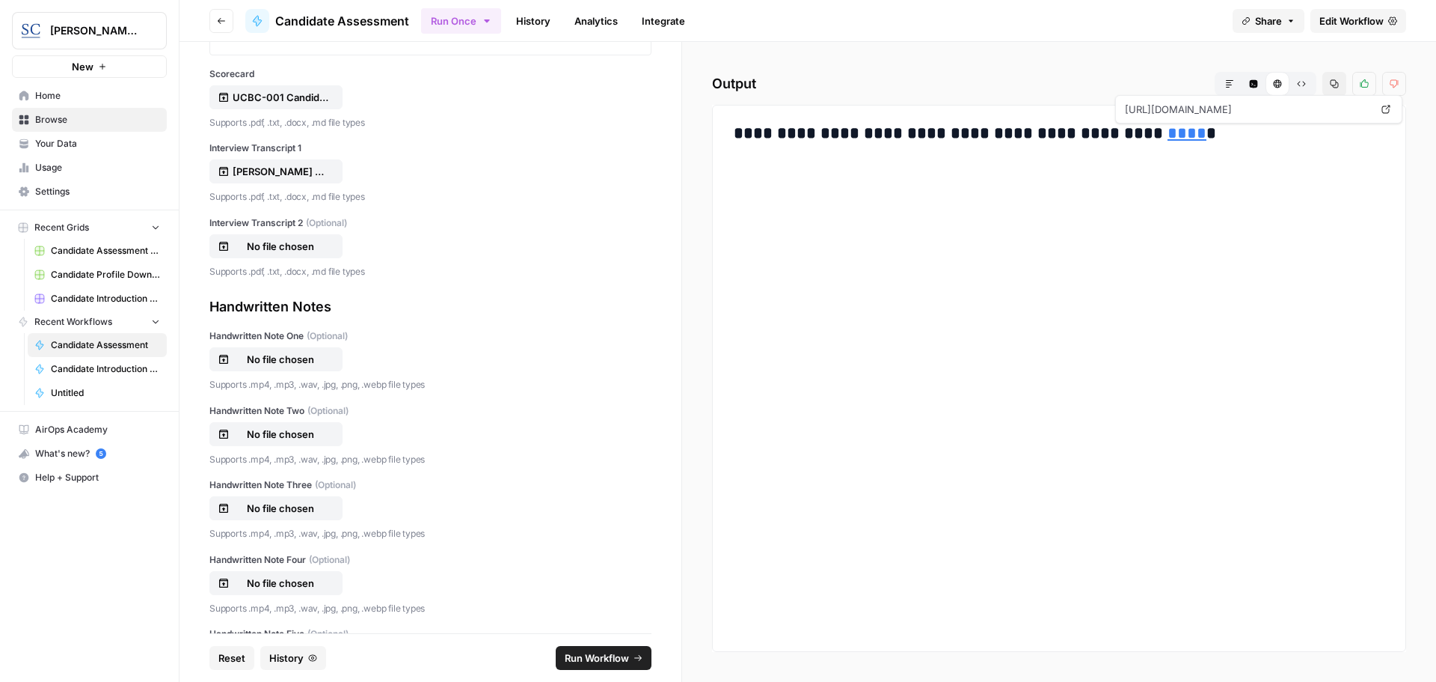
click at [1168, 131] on link "****" at bounding box center [1187, 133] width 39 height 16
click at [61, 97] on span "Home" at bounding box center [97, 95] width 125 height 13
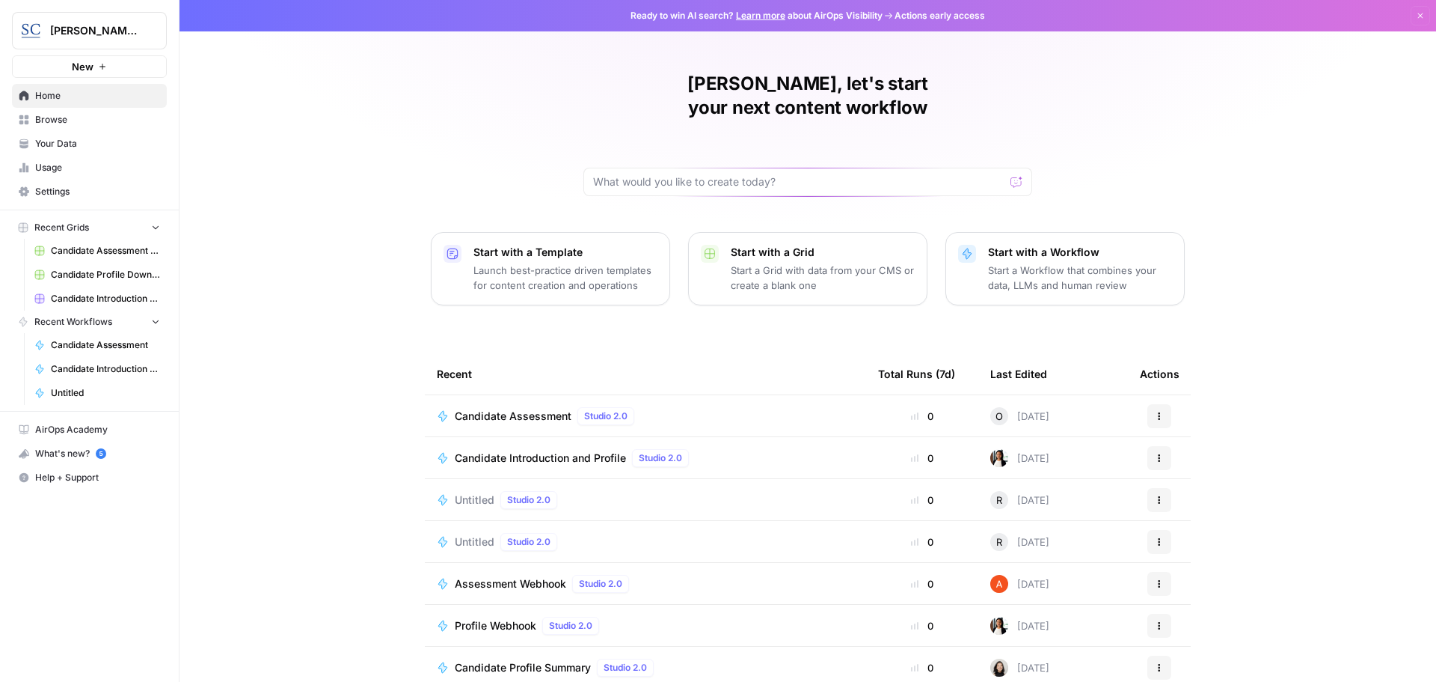
click at [472, 408] on span "Candidate Assessment" at bounding box center [513, 415] width 117 height 15
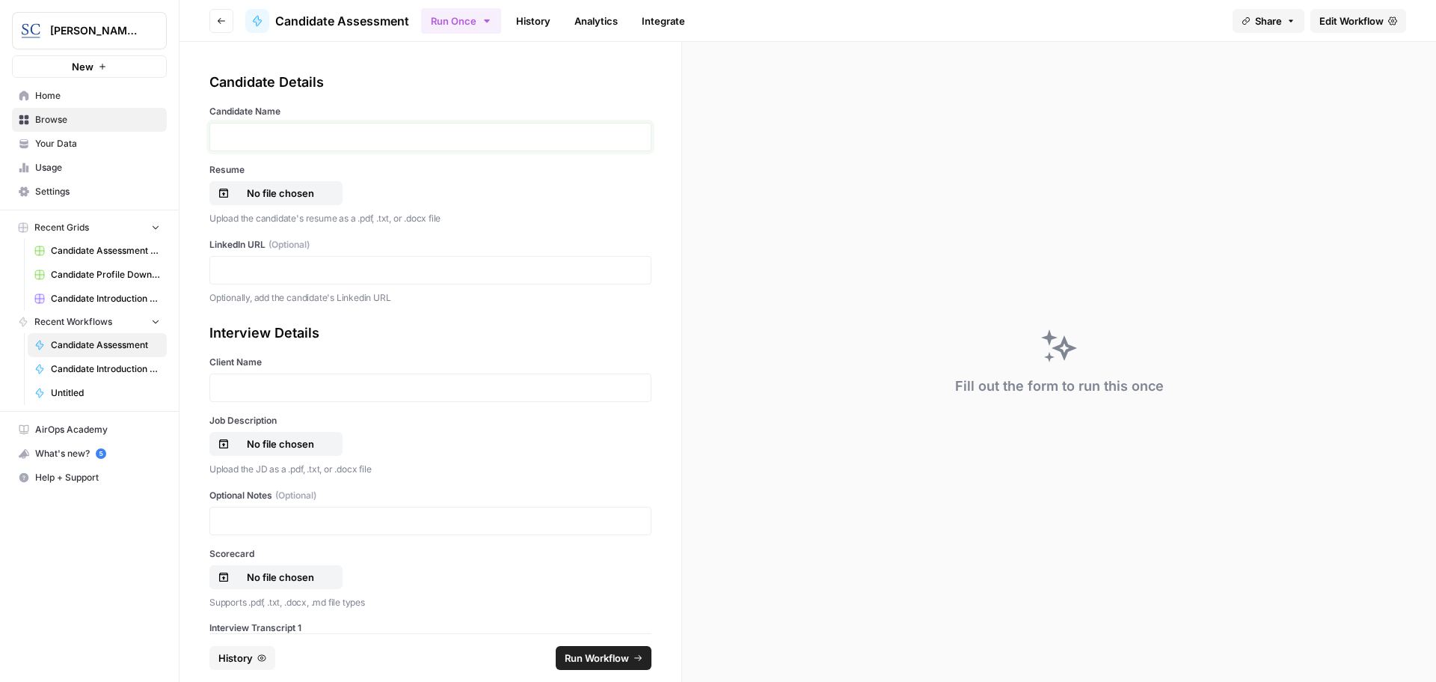
click at [233, 138] on p at bounding box center [430, 136] width 423 height 15
click at [257, 190] on p "No file chosen" at bounding box center [281, 193] width 96 height 15
click at [233, 268] on p at bounding box center [430, 270] width 423 height 15
click at [230, 386] on p at bounding box center [430, 387] width 423 height 15
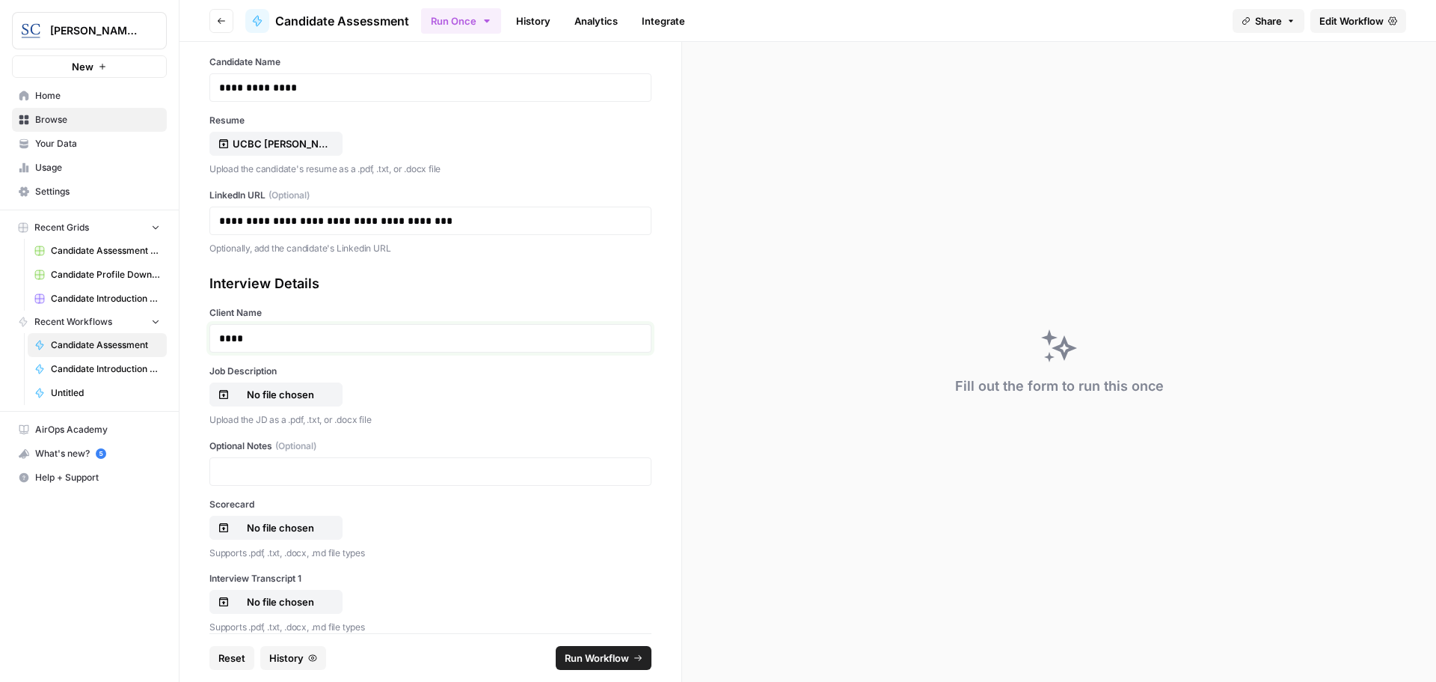
scroll to position [75, 0]
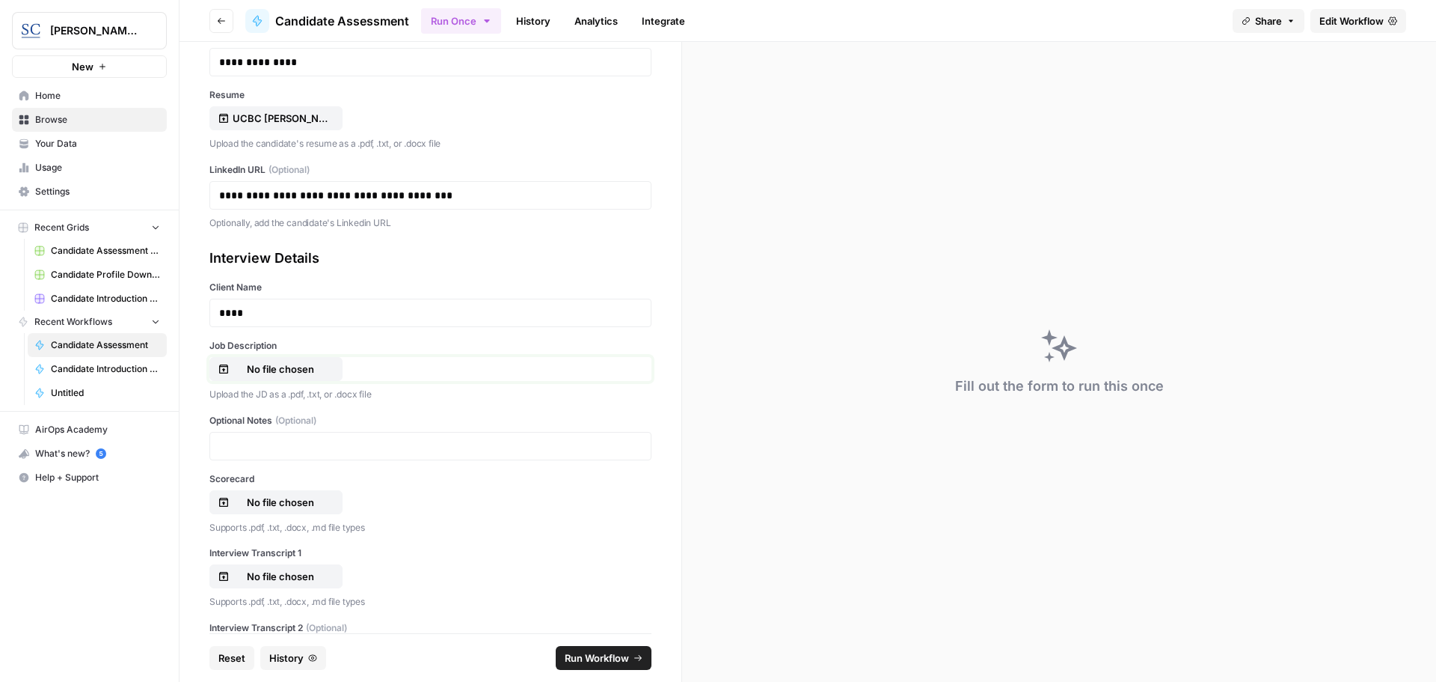
click at [264, 364] on p "No file chosen" at bounding box center [281, 368] width 96 height 15
click at [263, 502] on p "No file chosen" at bounding box center [281, 502] width 96 height 15
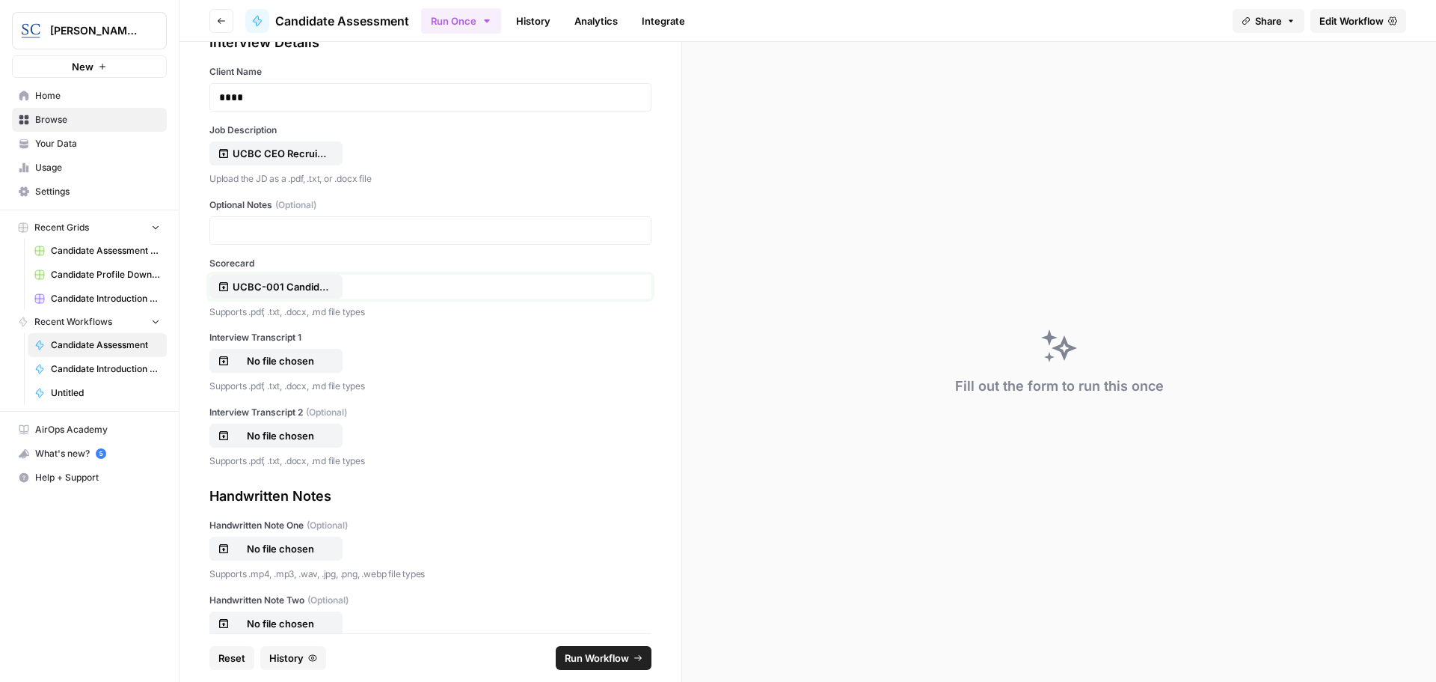
scroll to position [299, 0]
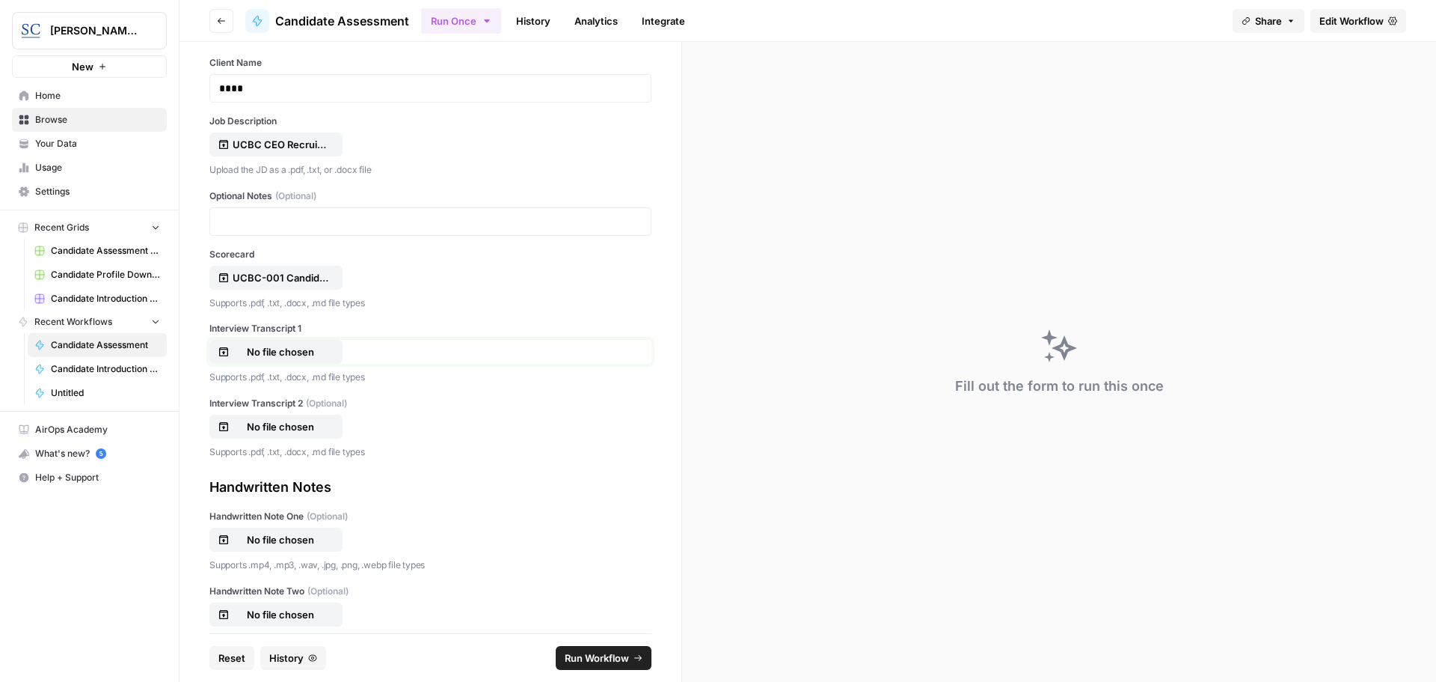
click at [286, 352] on p "No file chosen" at bounding box center [281, 351] width 96 height 15
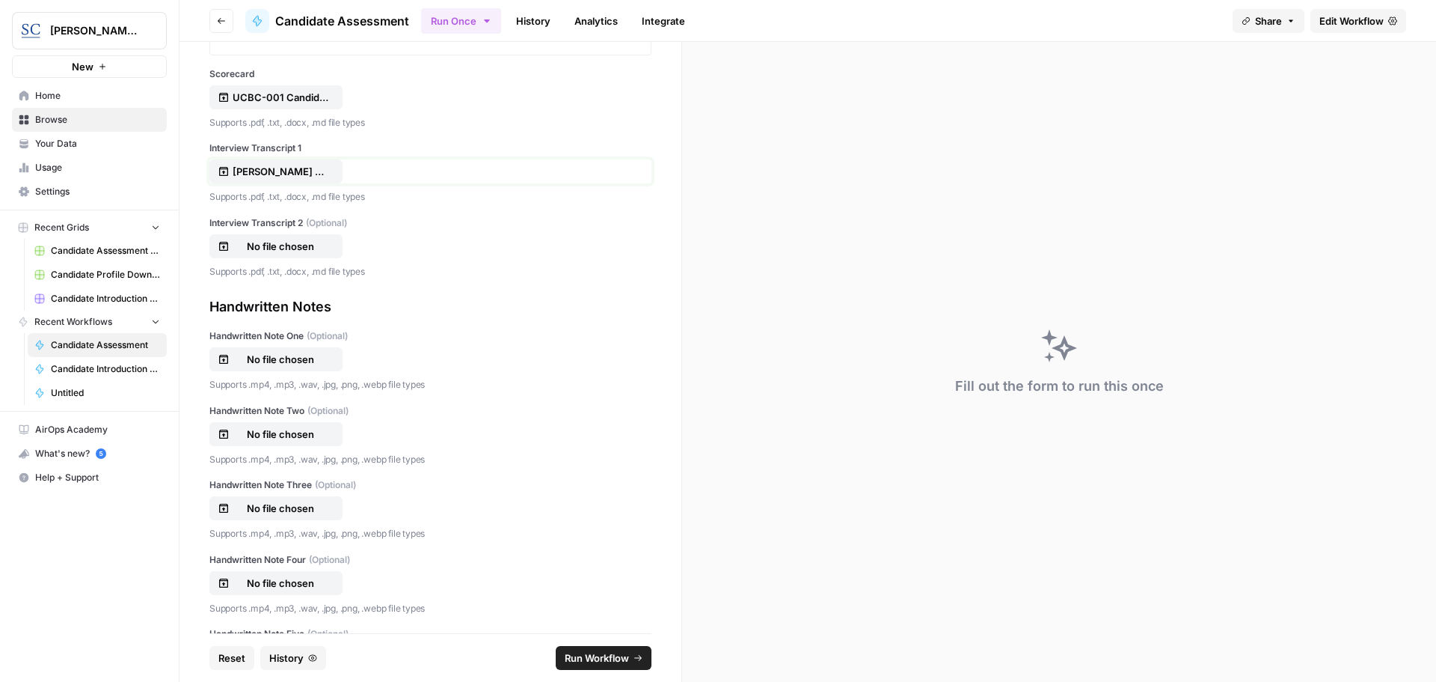
scroll to position [554, 0]
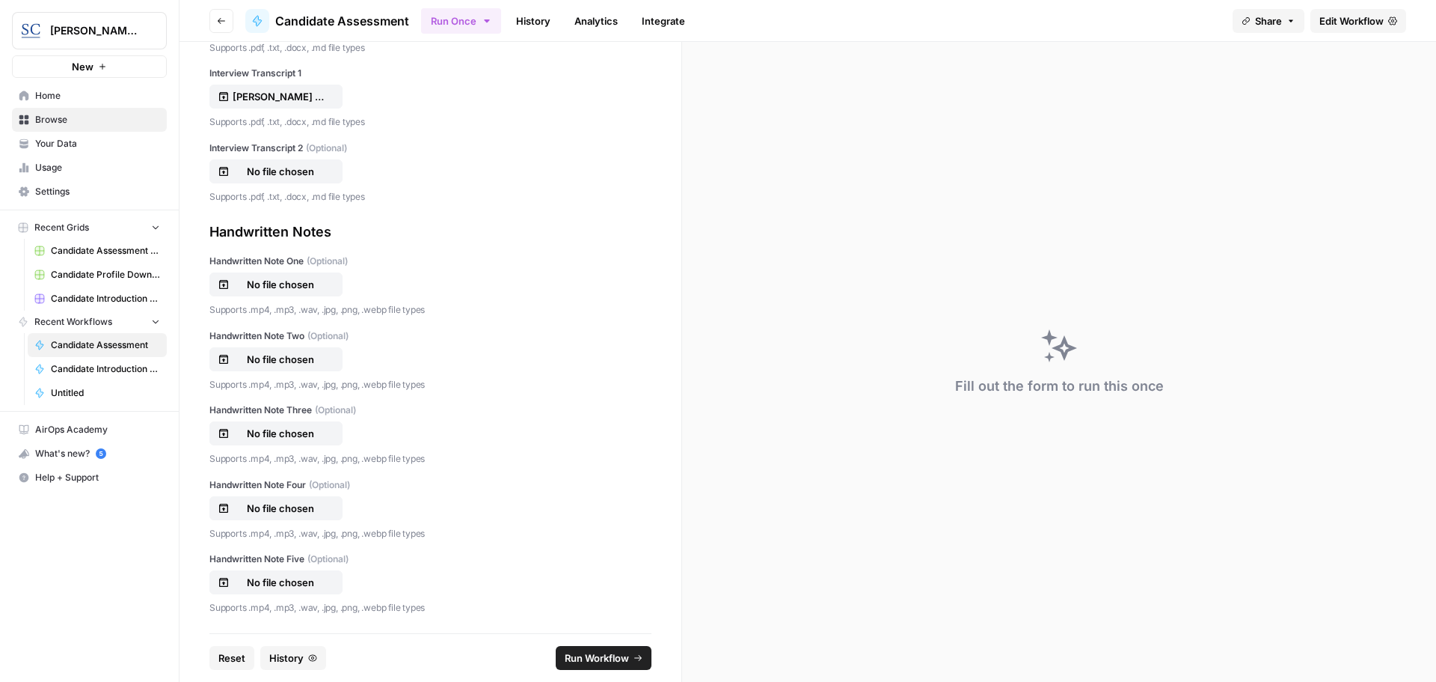
click at [588, 655] on span "Run Workflow" at bounding box center [597, 657] width 64 height 15
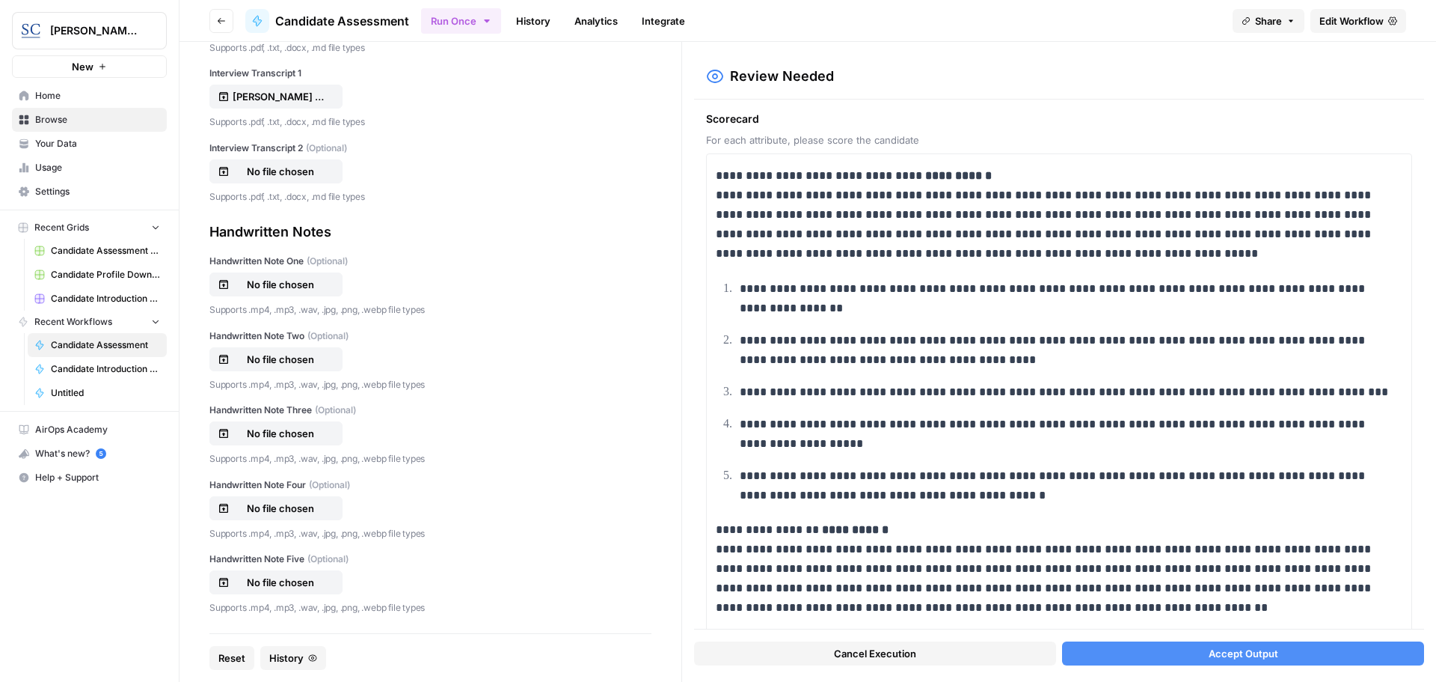
click at [1245, 651] on span "Accept Output" at bounding box center [1244, 653] width 70 height 15
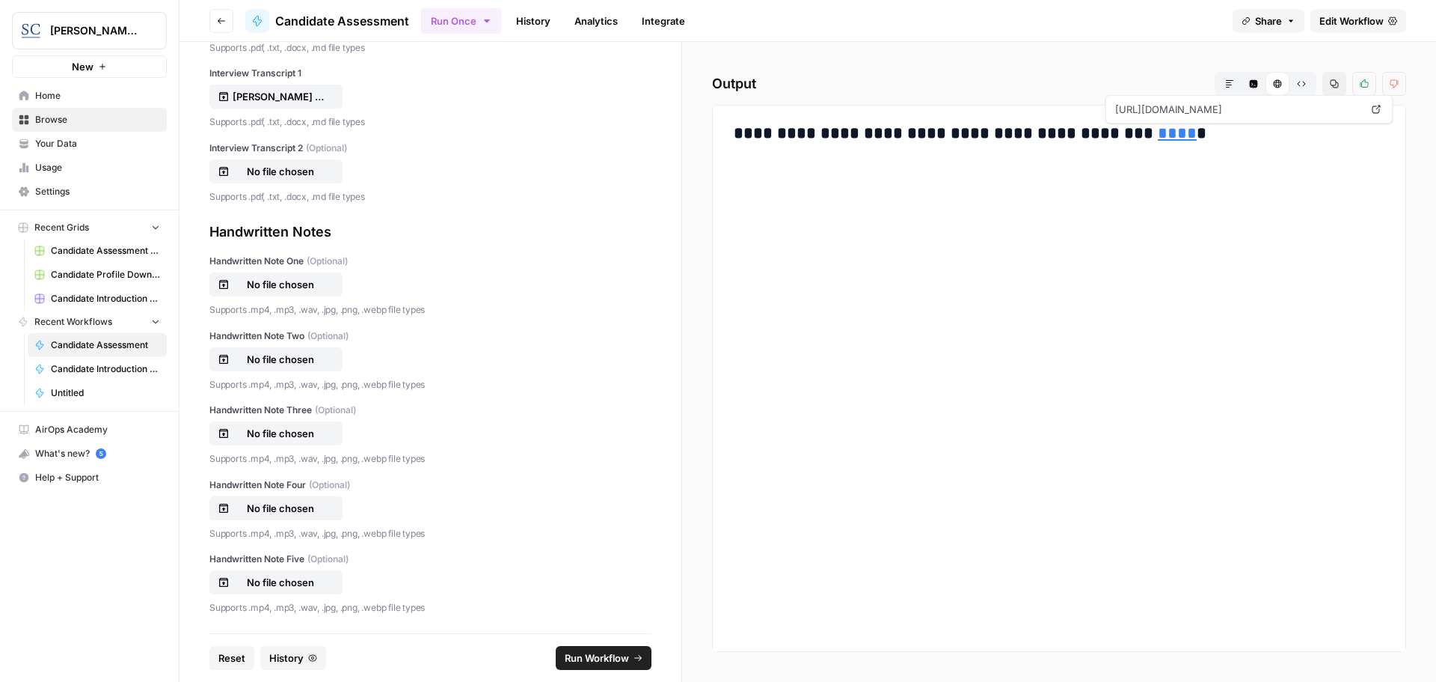
click at [1158, 129] on link "****" at bounding box center [1177, 133] width 39 height 16
click at [51, 98] on span "Home" at bounding box center [97, 95] width 125 height 13
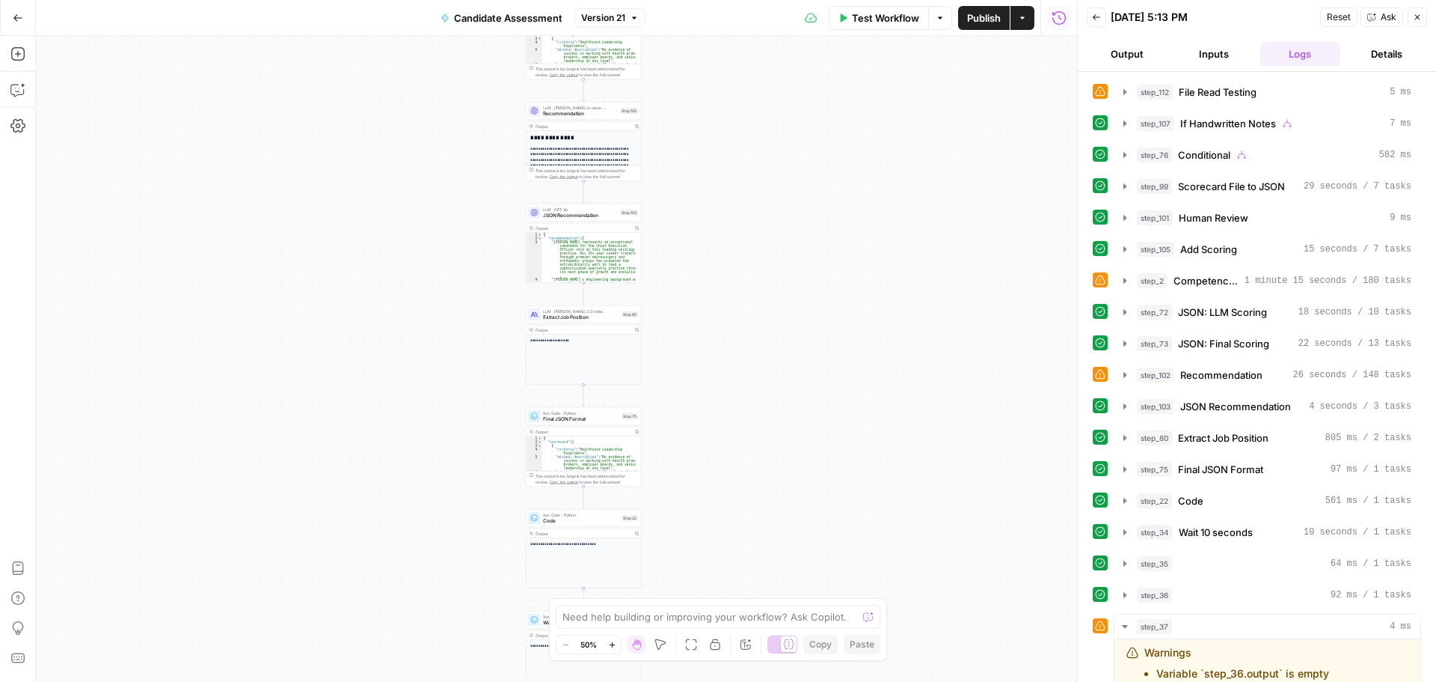
click at [1126, 52] on button "Output" at bounding box center [1127, 54] width 81 height 24
